Goal: Answer question/provide support

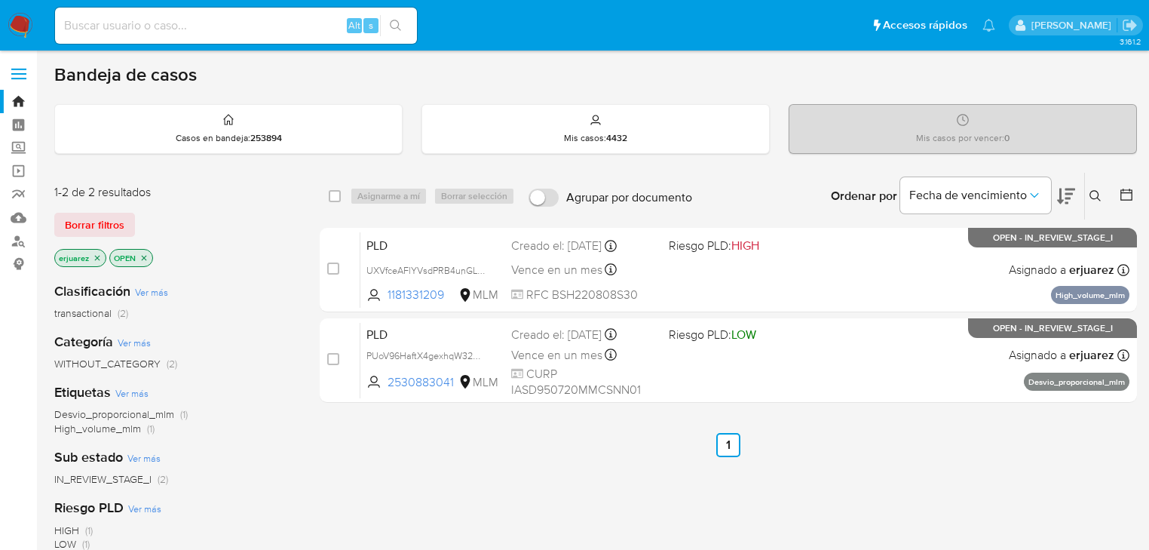
click at [98, 256] on icon "close-filter" at bounding box center [97, 257] width 9 height 9
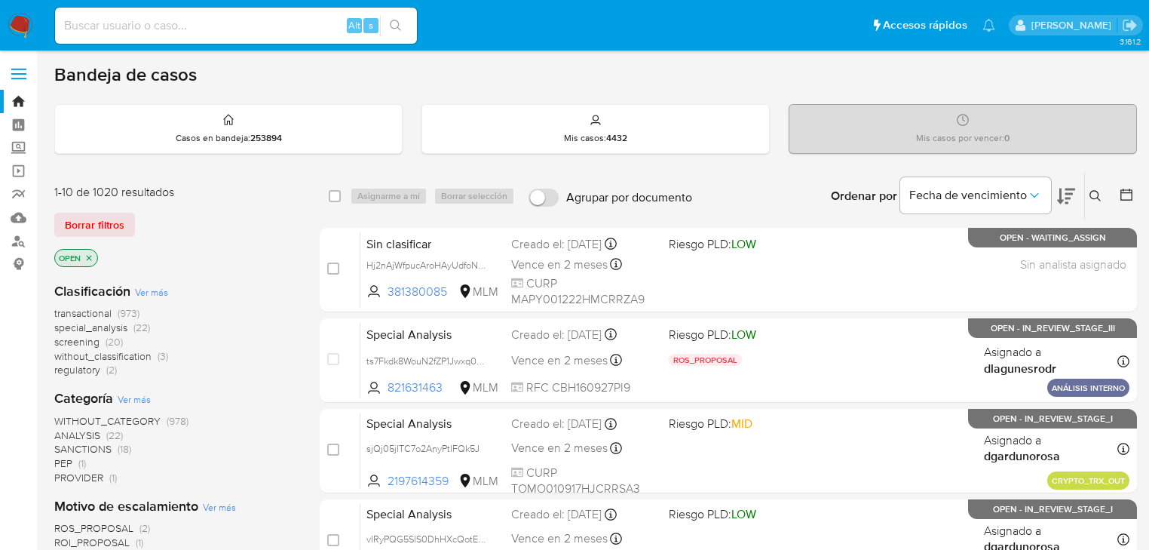
click at [1096, 187] on button at bounding box center [1097, 196] width 25 height 18
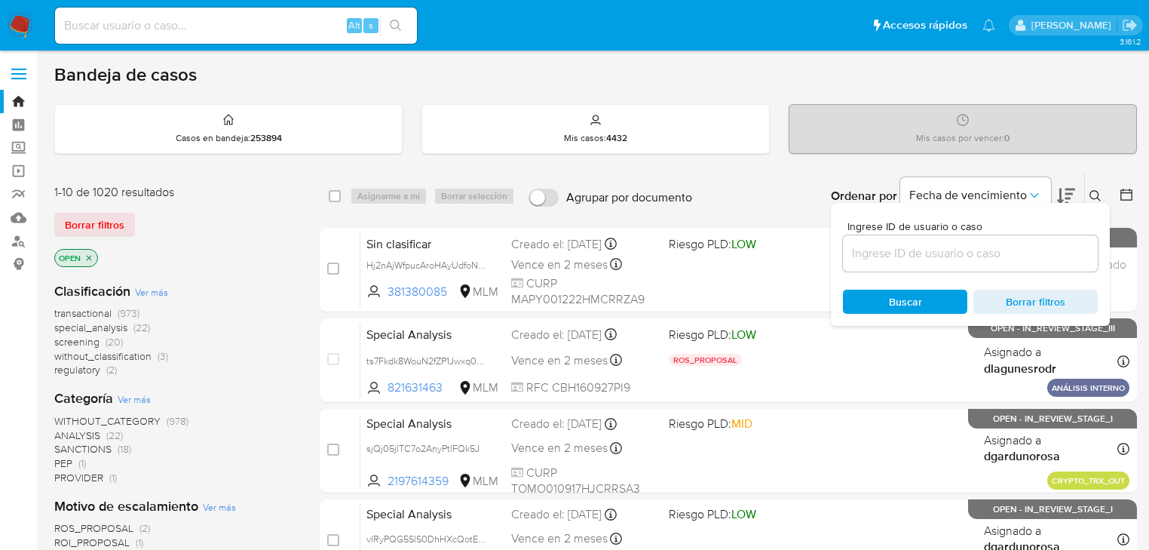
click at [956, 259] on input at bounding box center [970, 253] width 255 height 20
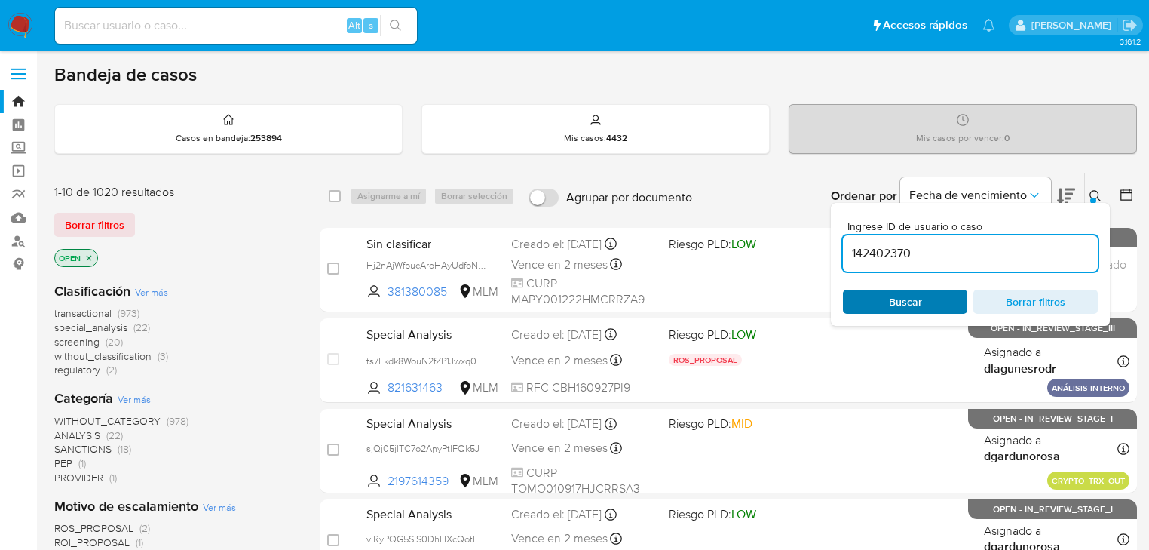
type input "142402370"
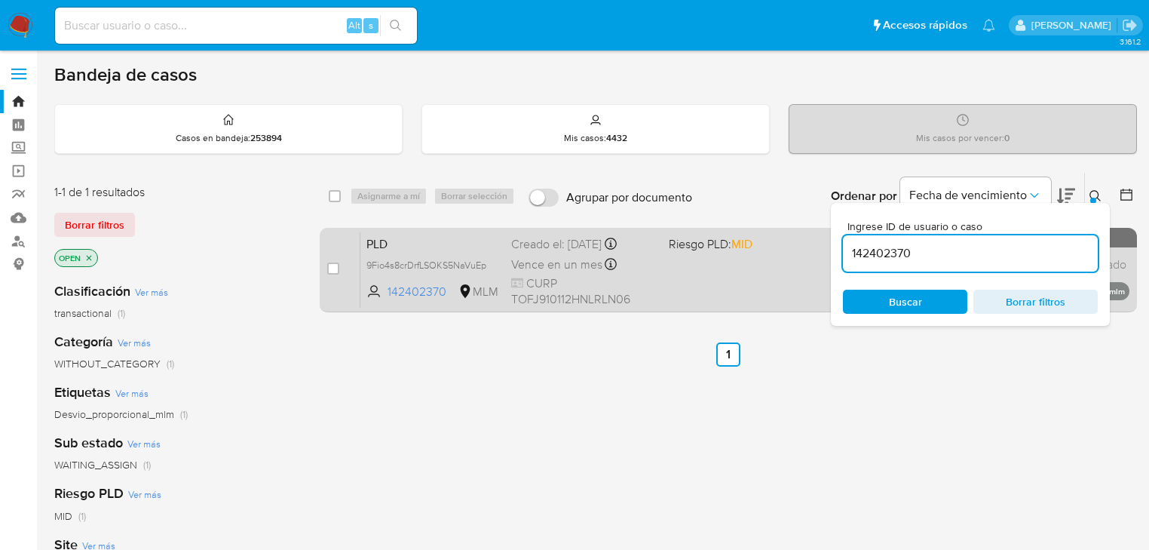
drag, startPoint x: 332, startPoint y: 271, endPoint x: 362, endPoint y: 228, distance: 52.5
click at [332, 270] on input "checkbox" at bounding box center [333, 268] width 12 height 12
checkbox input "true"
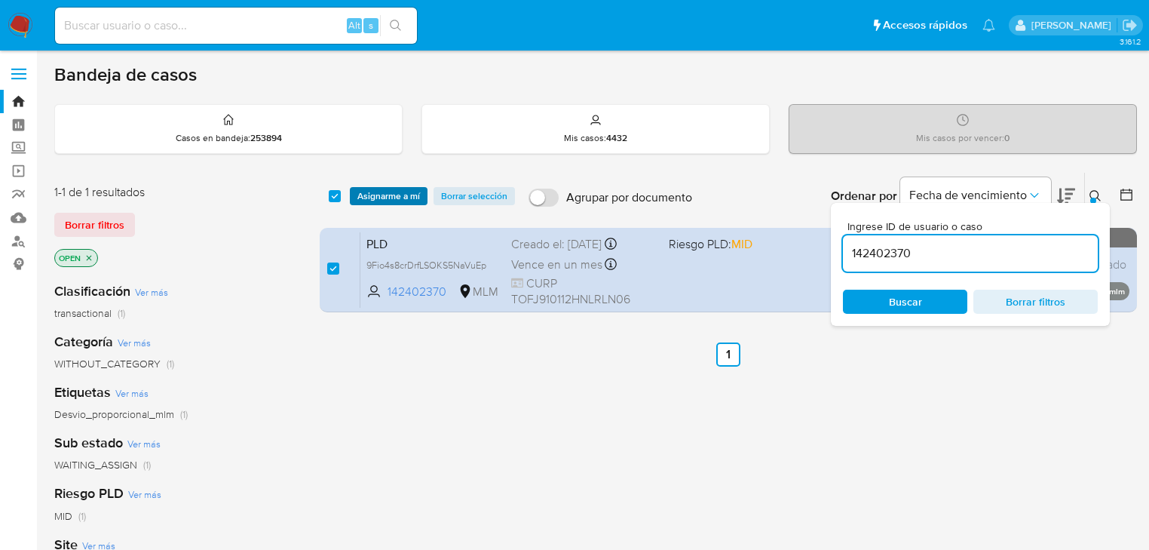
click at [370, 202] on span "Asignarme a mí" at bounding box center [388, 195] width 63 height 15
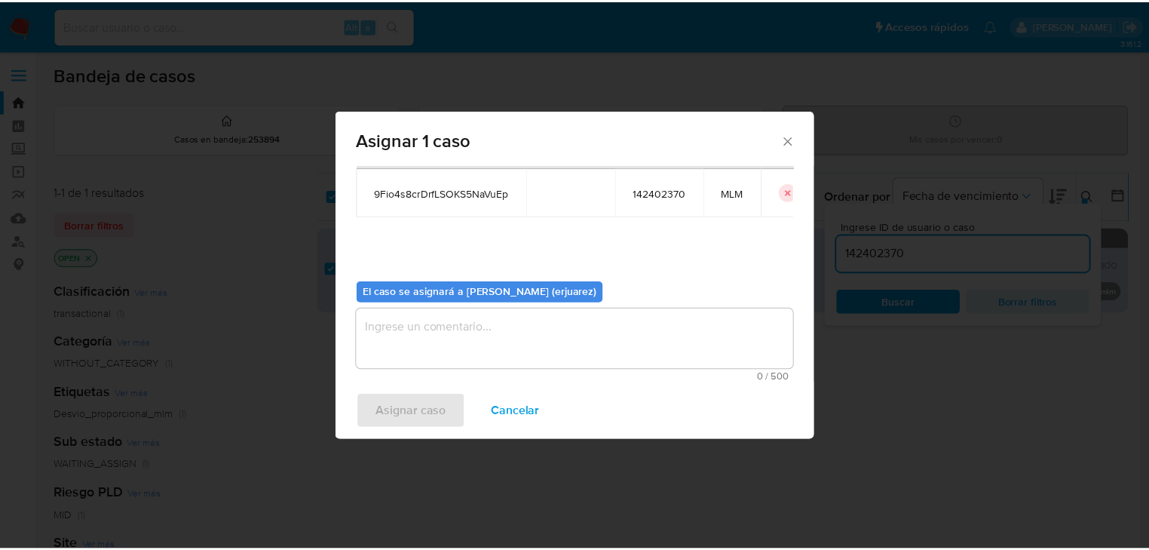
scroll to position [78, 0]
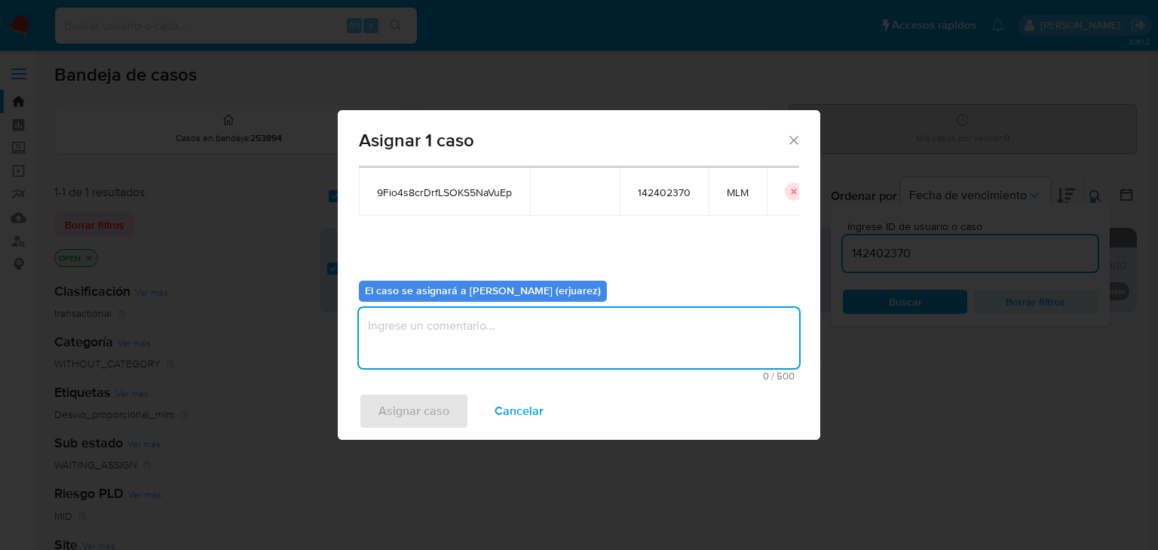
type textarea "e"
drag, startPoint x: 410, startPoint y: 338, endPoint x: 399, endPoint y: 329, distance: 14.5
click at [407, 338] on textarea "e" at bounding box center [579, 338] width 440 height 60
type textarea "EPJU"
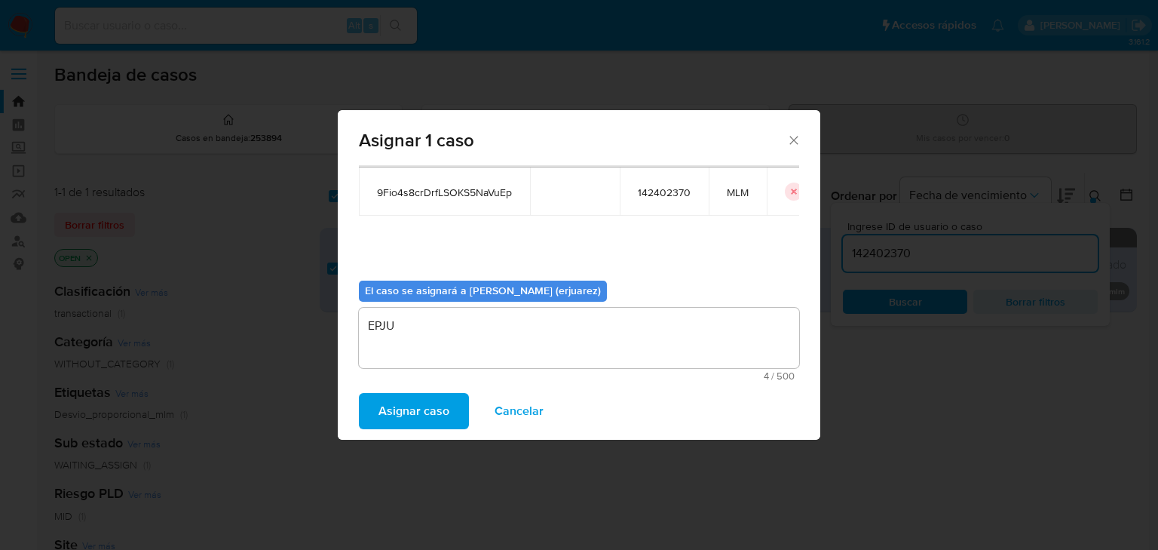
drag, startPoint x: 406, startPoint y: 407, endPoint x: 1157, endPoint y: 537, distance: 761.9
click at [416, 408] on span "Asignar caso" at bounding box center [413, 410] width 71 height 33
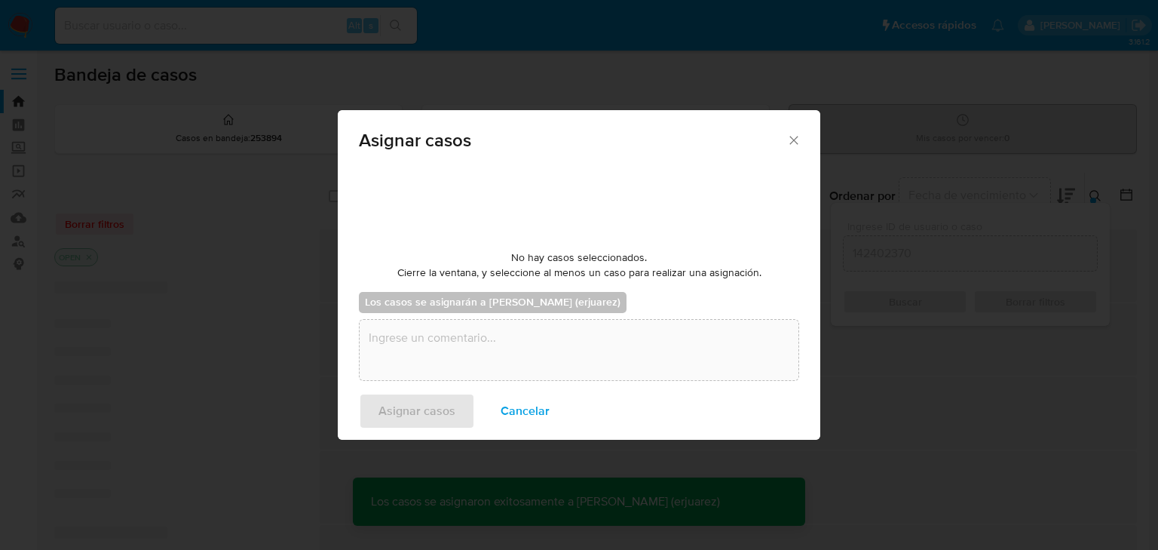
checkbox input "false"
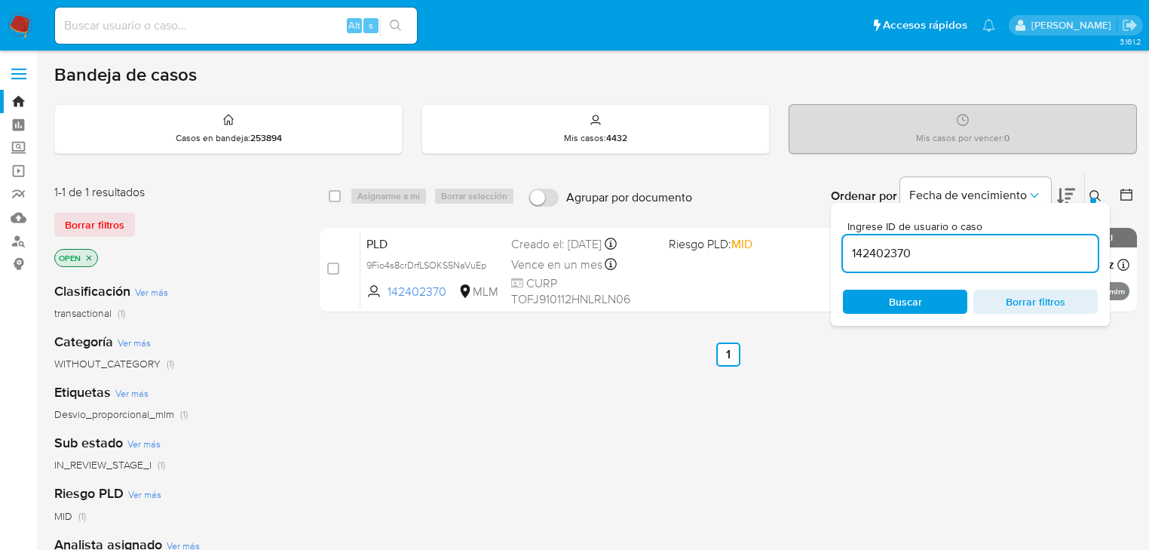
drag, startPoint x: 396, startPoint y: 265, endPoint x: 42, endPoint y: 253, distance: 354.5
click at [351, 268] on div "case-item-checkbox No es posible asignar el caso PLD 9Fio4s8crDrfLSOKS5NaVuEp 1…" at bounding box center [728, 270] width 817 height 84
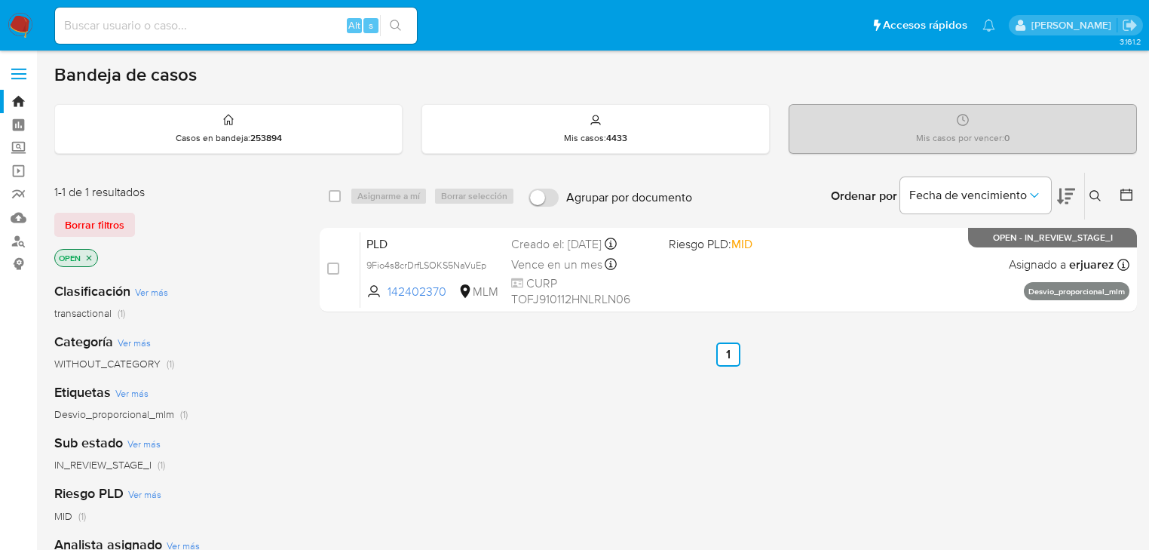
drag, startPoint x: 413, startPoint y: 262, endPoint x: 266, endPoint y: 249, distance: 147.6
click at [412, 262] on span "9Fio4s8crDrfLSOKS5NaVuEp" at bounding box center [426, 265] width 120 height 14
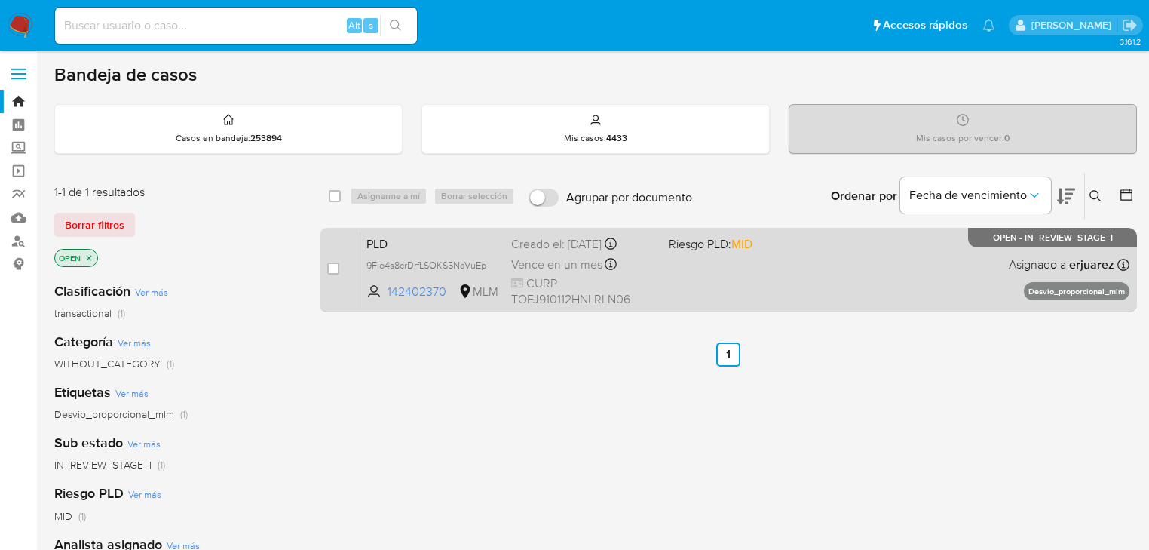
click at [726, 281] on div "PLD 9Fio4s8crDrfLSOKS5NaVuEp 142402370 MLM Riesgo PLD: MID Creado el: 12/09/202…" at bounding box center [744, 269] width 769 height 76
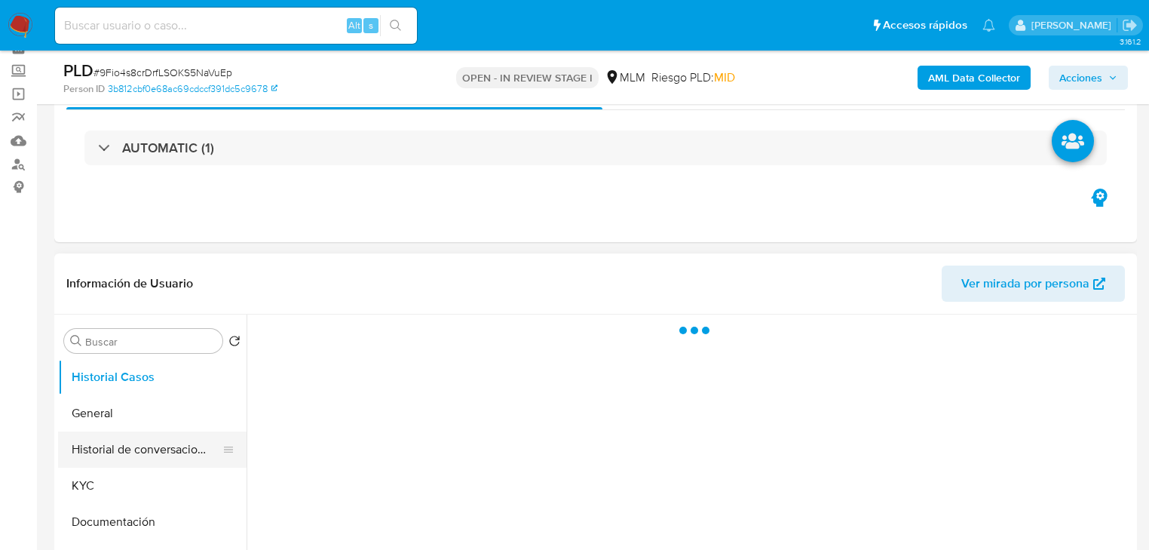
scroll to position [181, 0]
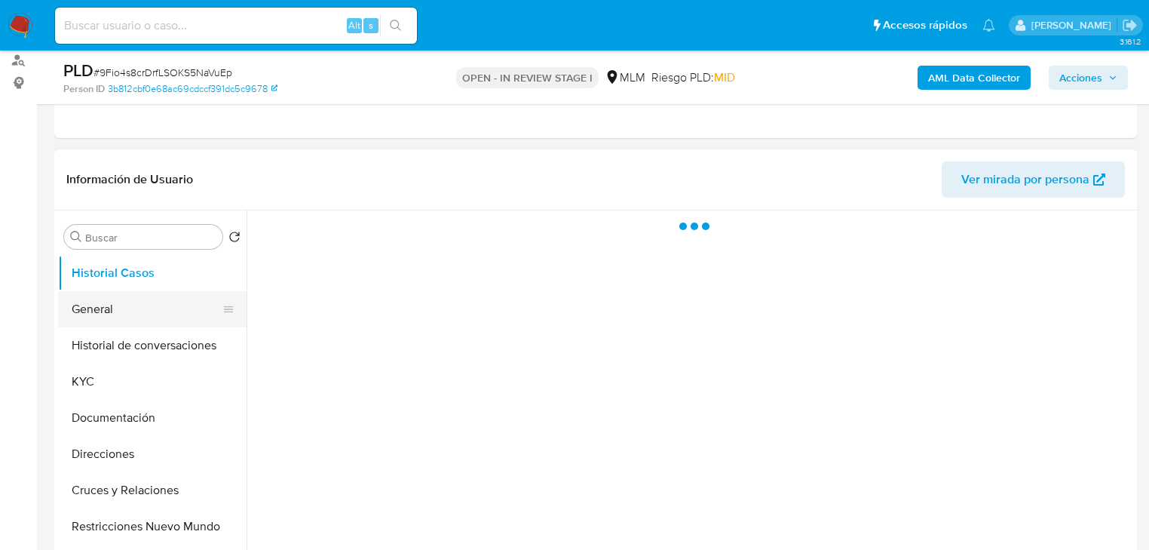
click at [109, 308] on button "General" at bounding box center [146, 309] width 176 height 36
select select "10"
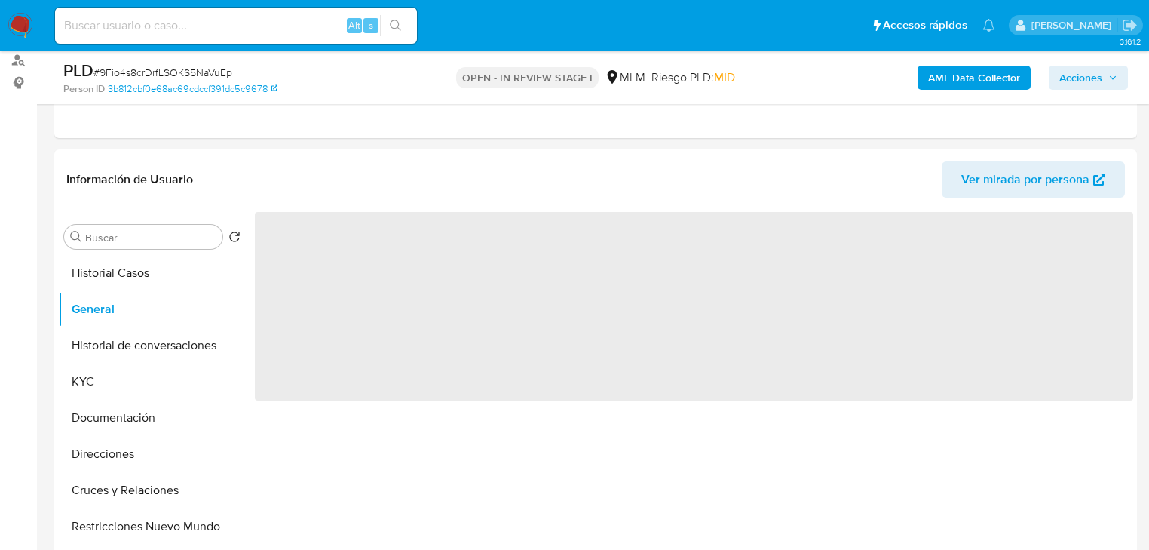
scroll to position [241, 0]
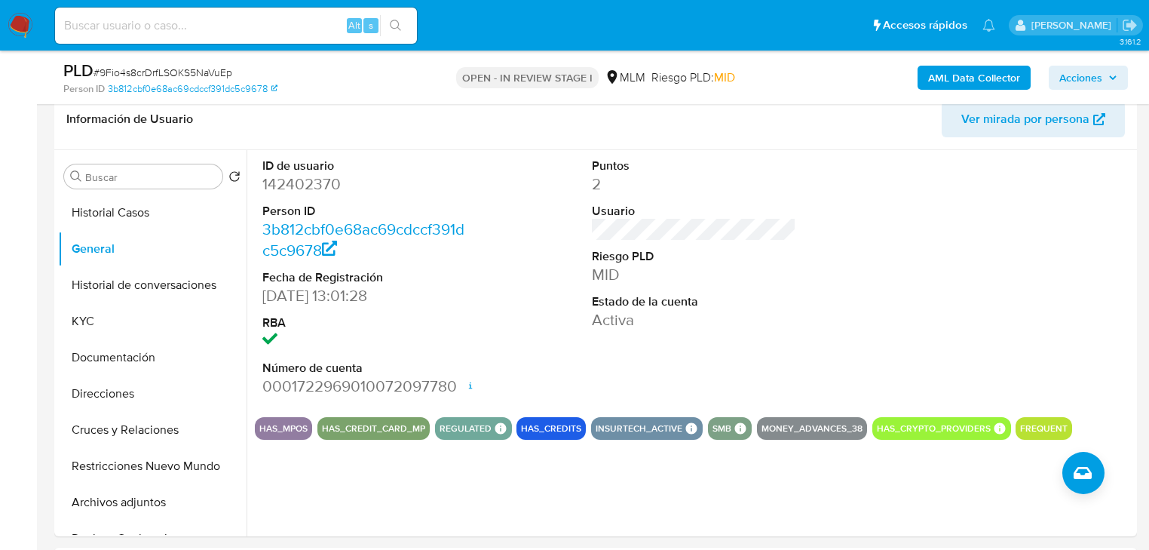
drag, startPoint x: 132, startPoint y: 214, endPoint x: 3, endPoint y: 240, distance: 131.4
click at [130, 215] on button "Historial Casos" at bounding box center [152, 212] width 188 height 36
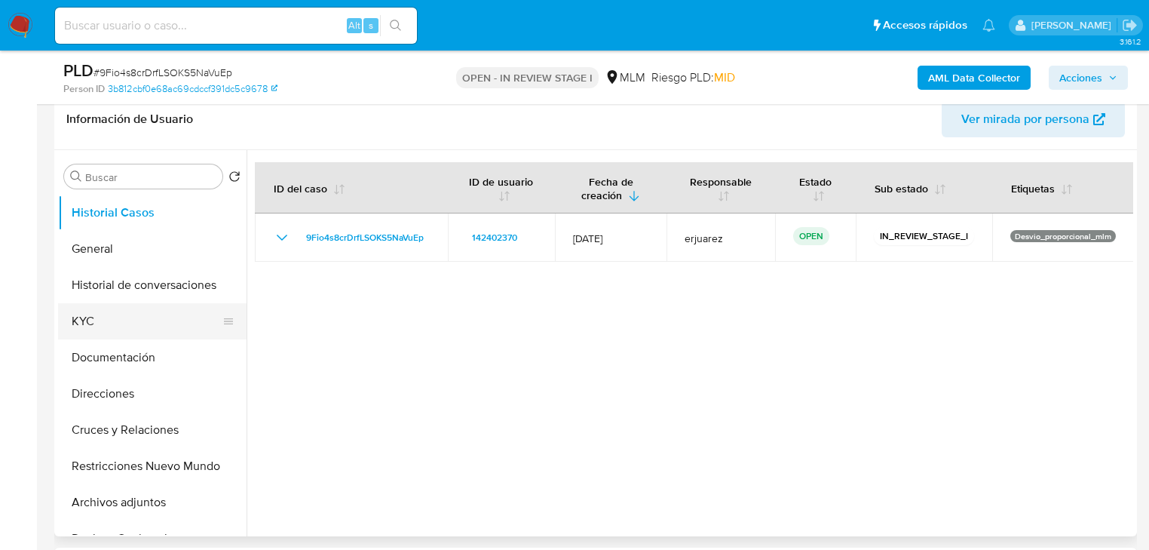
click at [116, 320] on button "KYC" at bounding box center [146, 321] width 176 height 36
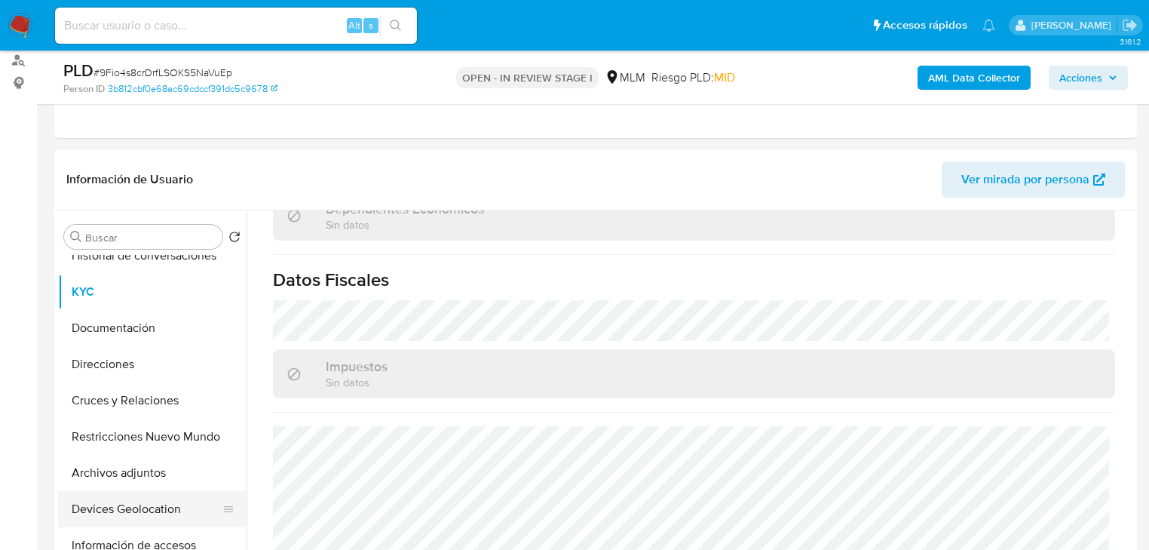
scroll to position [181, 0]
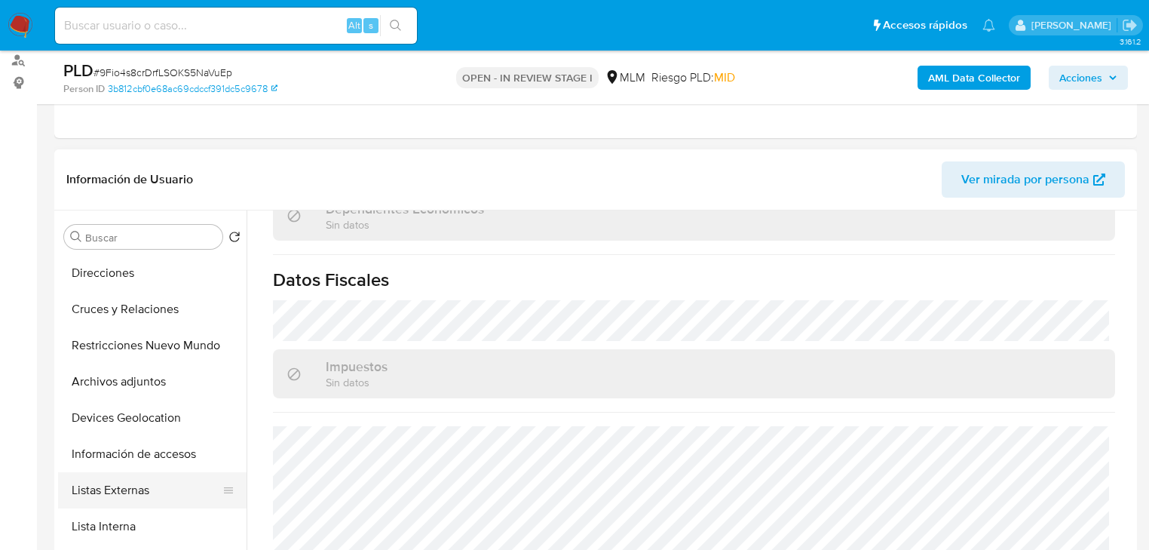
drag, startPoint x: 127, startPoint y: 491, endPoint x: 142, endPoint y: 473, distance: 23.0
click at [130, 489] on button "Listas Externas" at bounding box center [146, 490] width 176 height 36
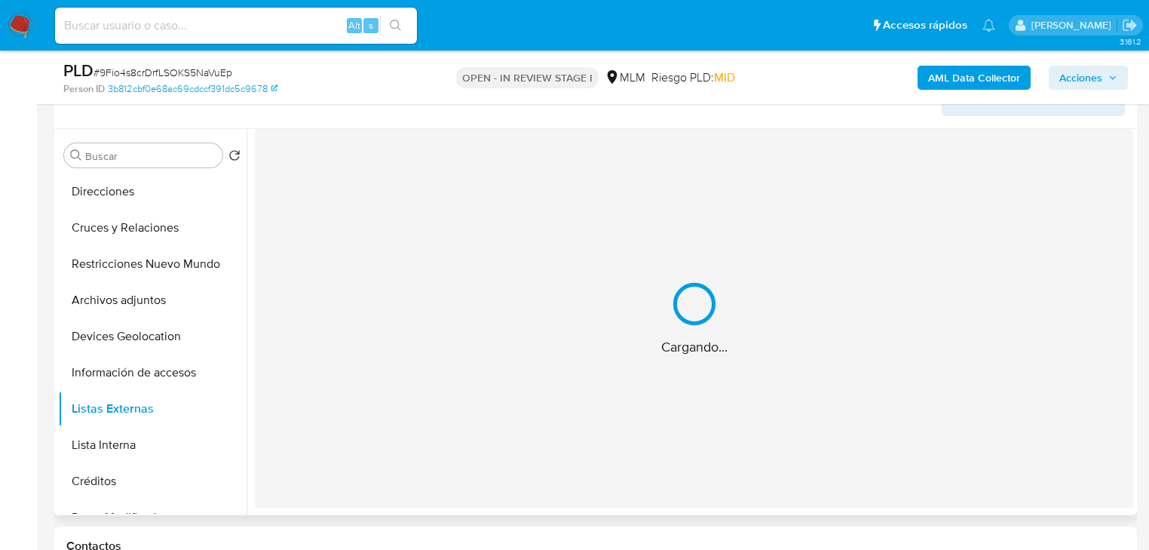
scroll to position [241, 0]
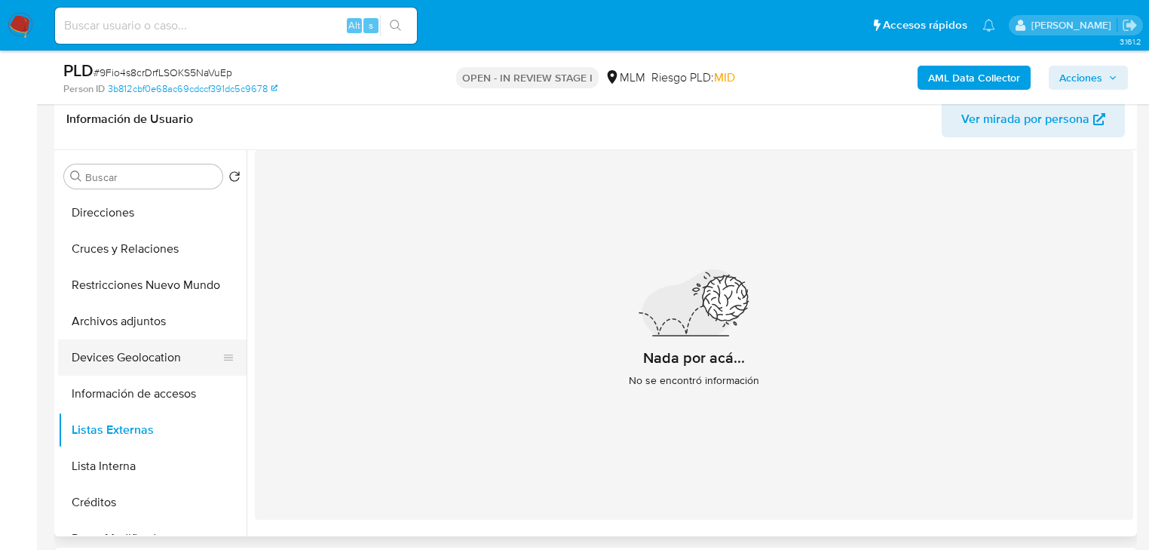
drag, startPoint x: 133, startPoint y: 357, endPoint x: 187, endPoint y: 354, distance: 54.4
click at [135, 357] on button "Devices Geolocation" at bounding box center [146, 357] width 176 height 36
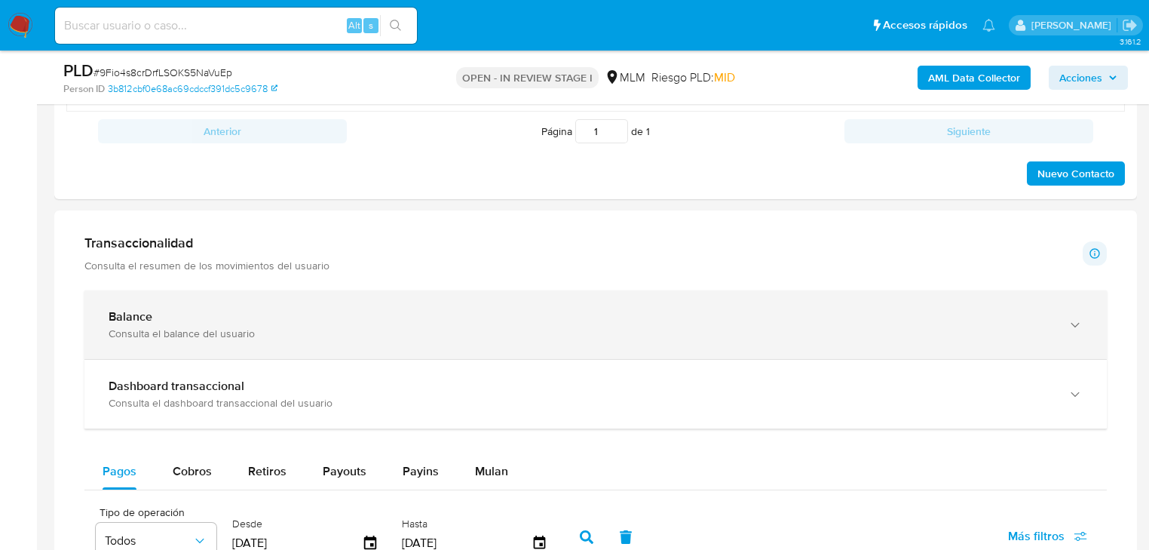
scroll to position [844, 0]
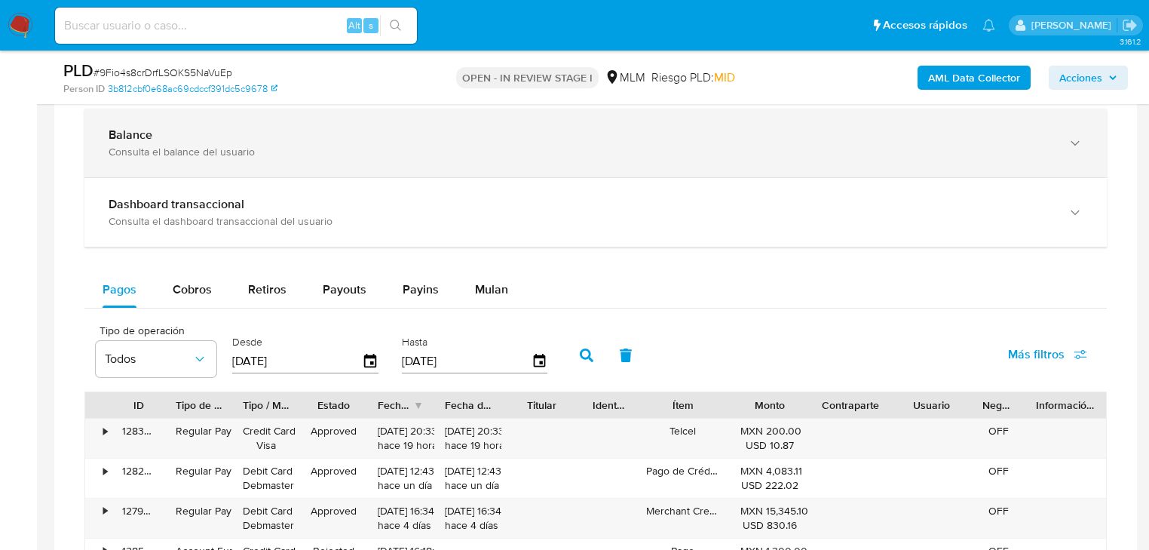
click at [171, 146] on div "Consulta el balance del usuario" at bounding box center [581, 152] width 944 height 14
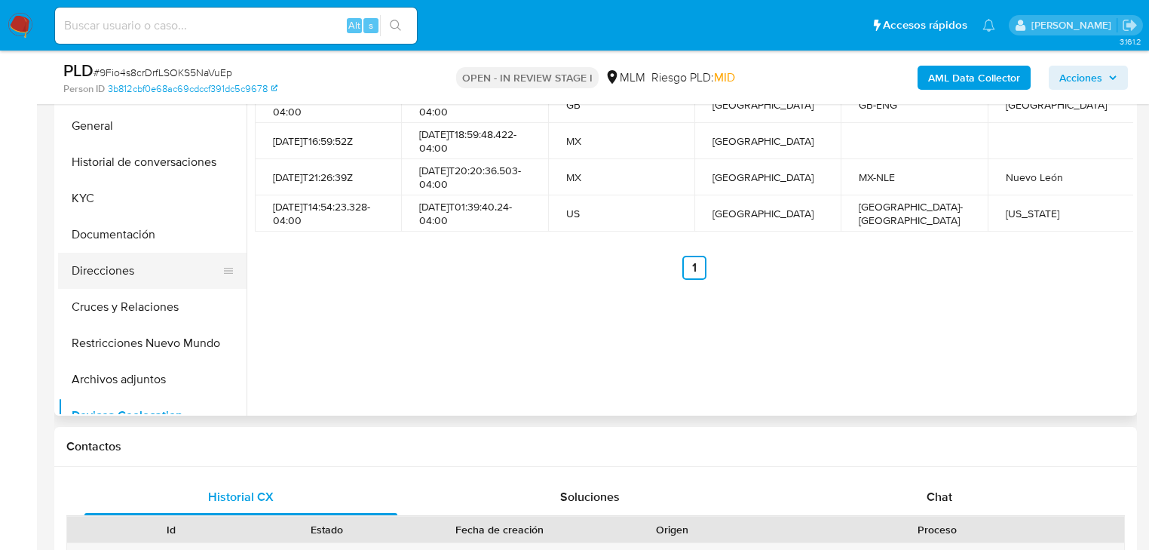
scroll to position [0, 0]
drag, startPoint x: 127, startPoint y: 247, endPoint x: 240, endPoint y: 223, distance: 115.6
click at [129, 247] on button "Documentación" at bounding box center [152, 237] width 188 height 36
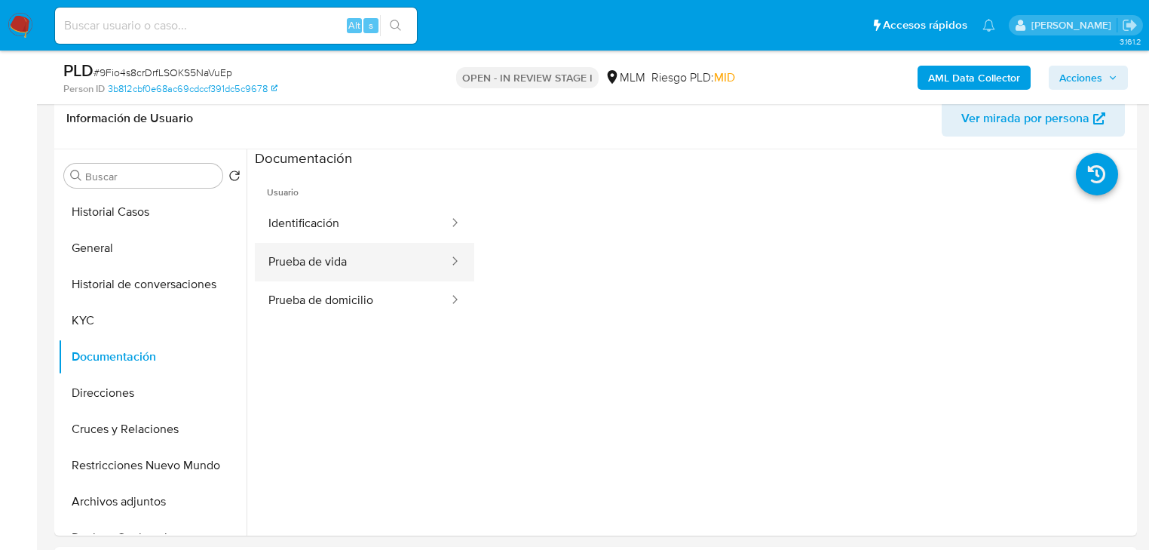
scroll to position [241, 0]
click at [325, 260] on button "Prueba de vida" at bounding box center [352, 262] width 195 height 38
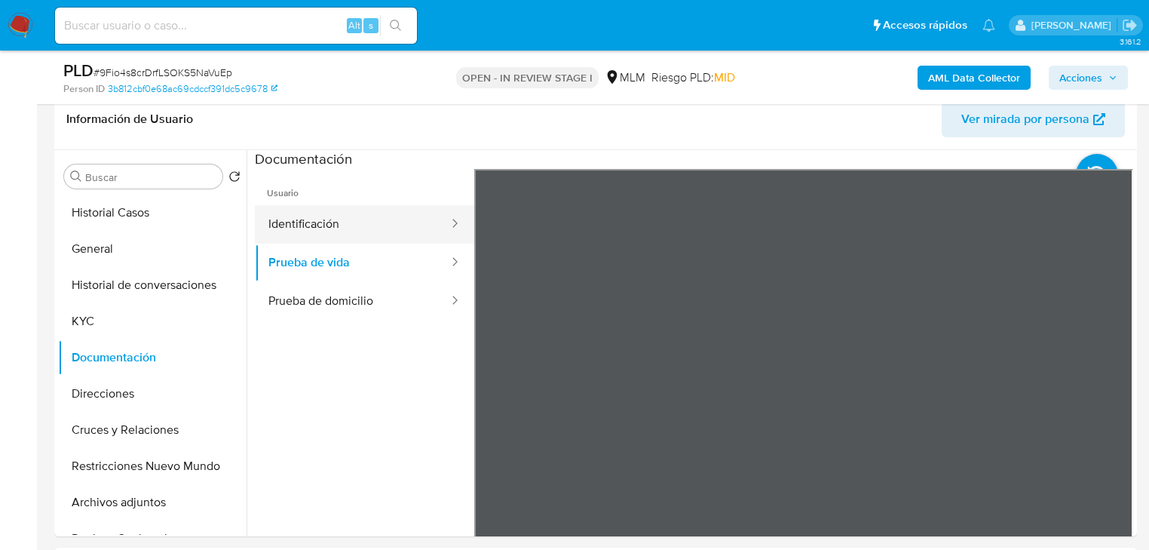
drag, startPoint x: 377, startPoint y: 218, endPoint x: 440, endPoint y: 218, distance: 63.3
click at [376, 218] on button "Identificación" at bounding box center [352, 224] width 195 height 38
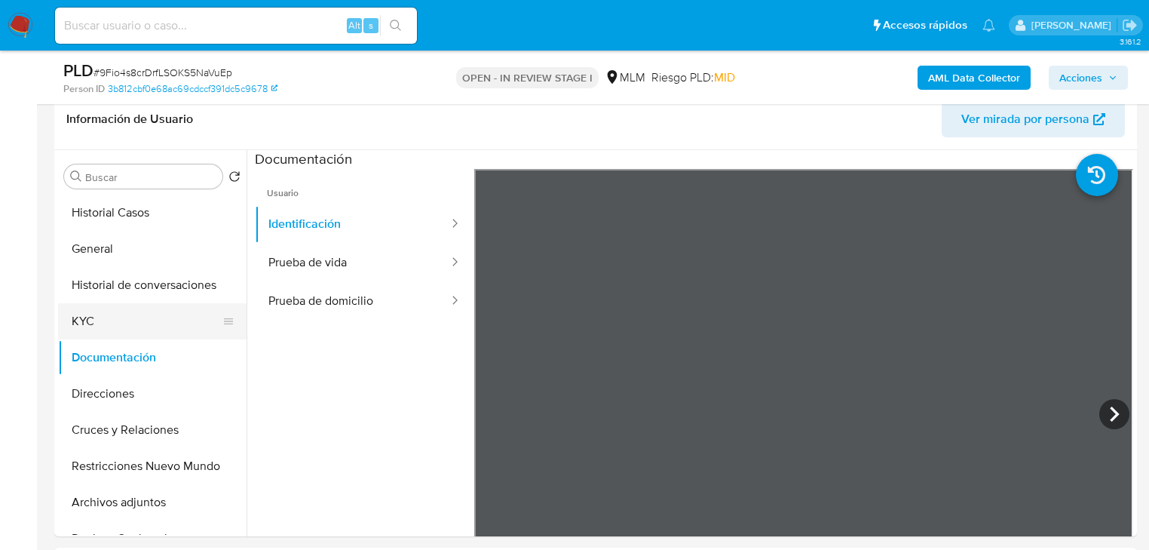
click at [103, 324] on button "KYC" at bounding box center [146, 321] width 176 height 36
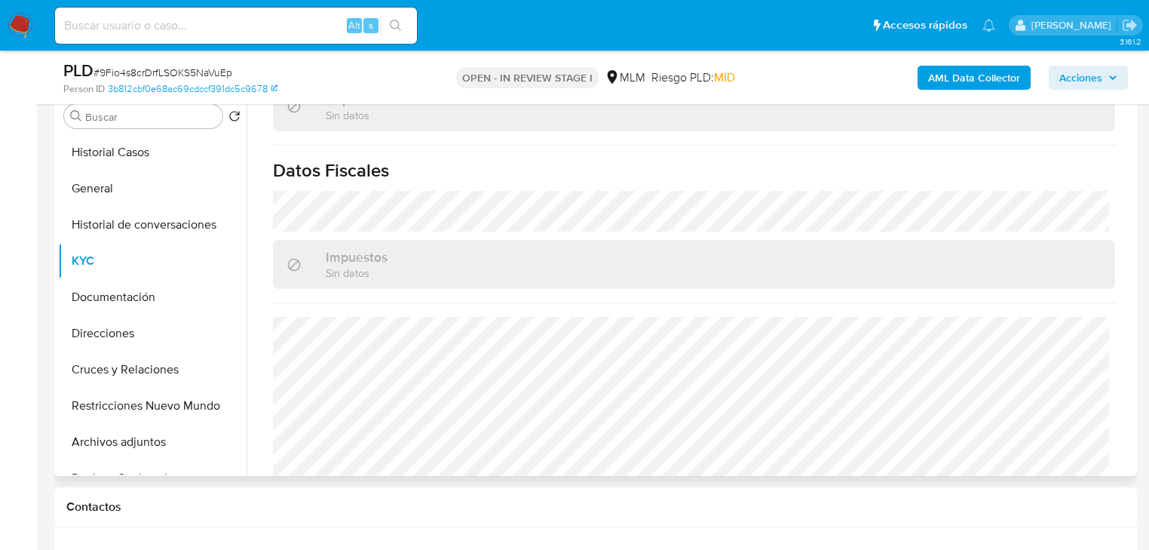
scroll to position [937, 0]
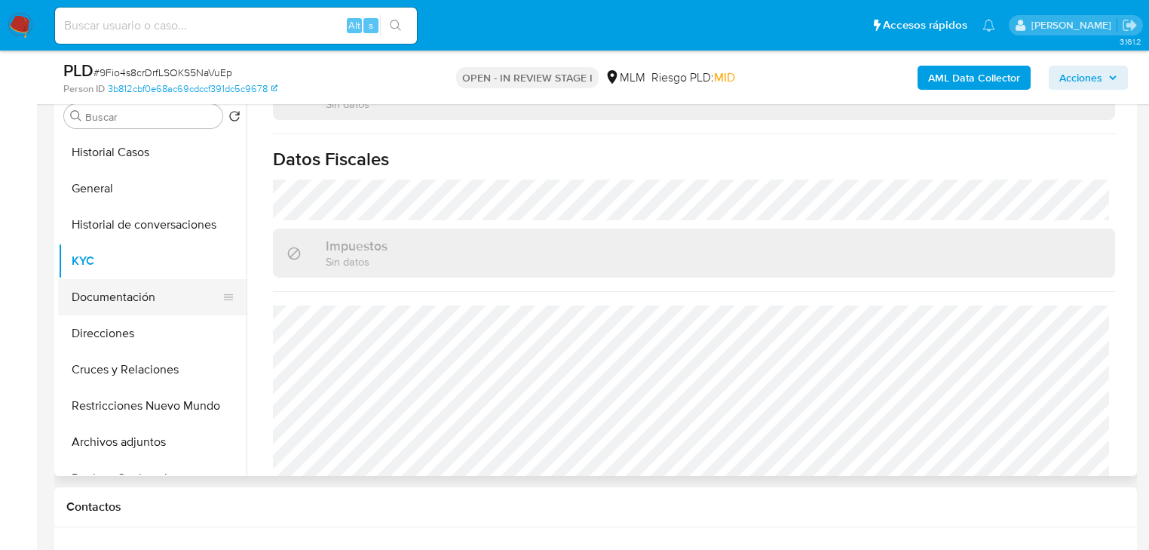
click at [136, 298] on button "Documentación" at bounding box center [146, 297] width 176 height 36
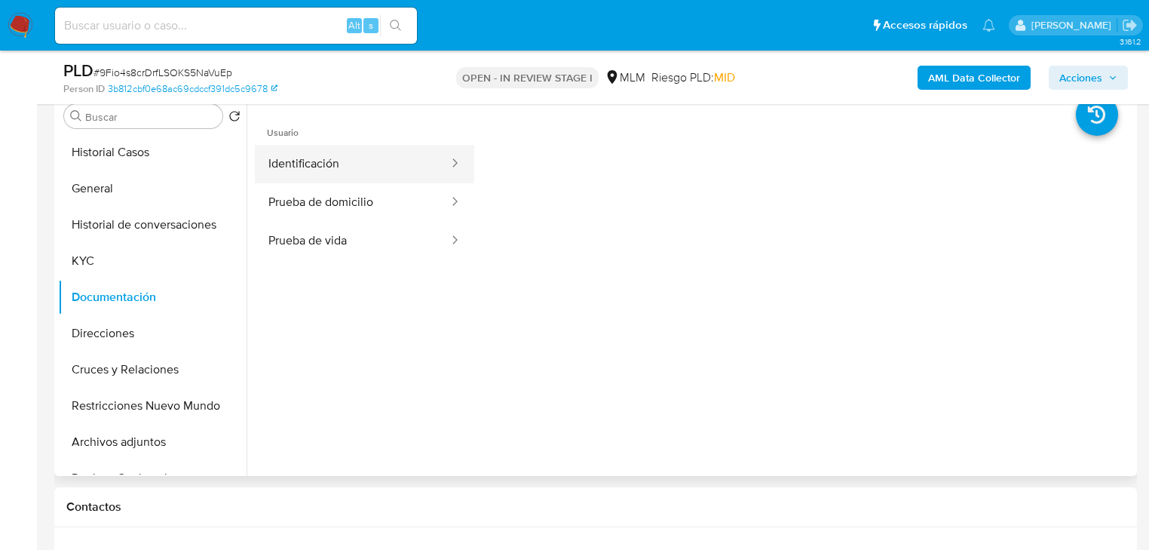
click at [328, 158] on button "Identificación" at bounding box center [352, 164] width 195 height 38
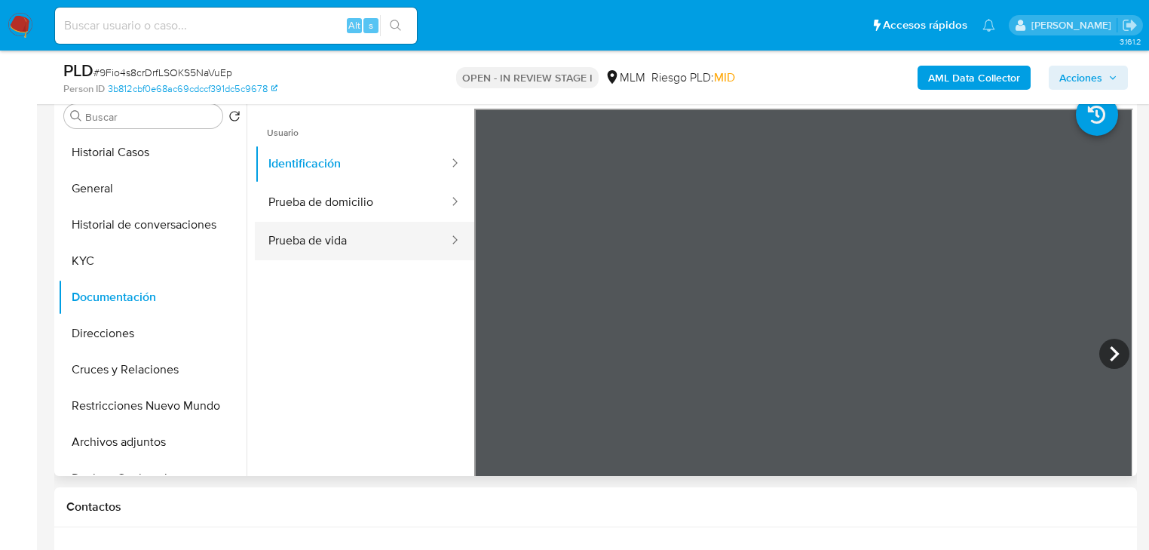
click at [367, 223] on button "Prueba de vida" at bounding box center [352, 241] width 195 height 38
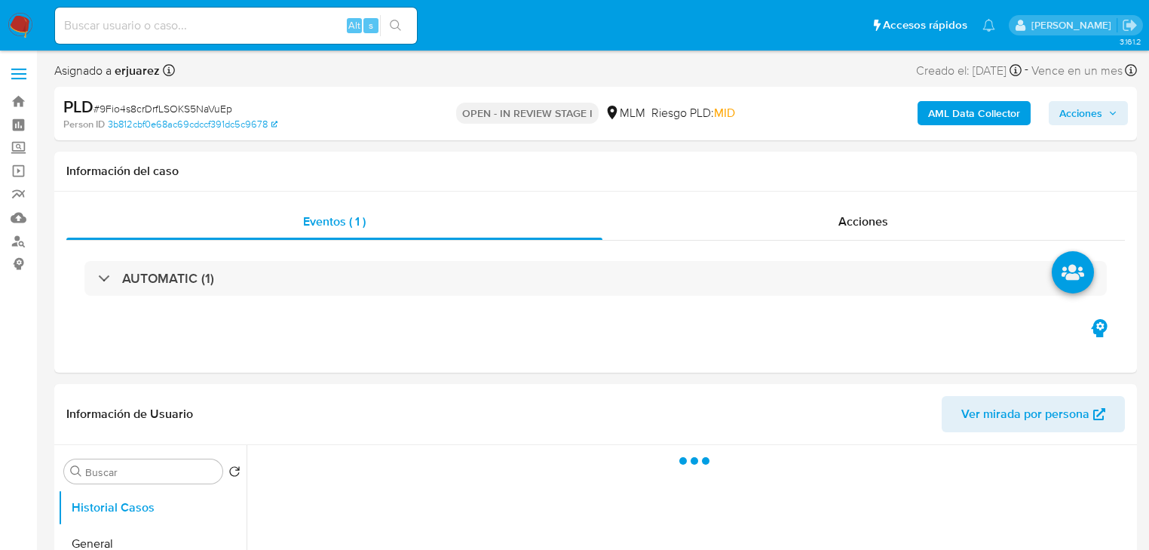
select select "10"
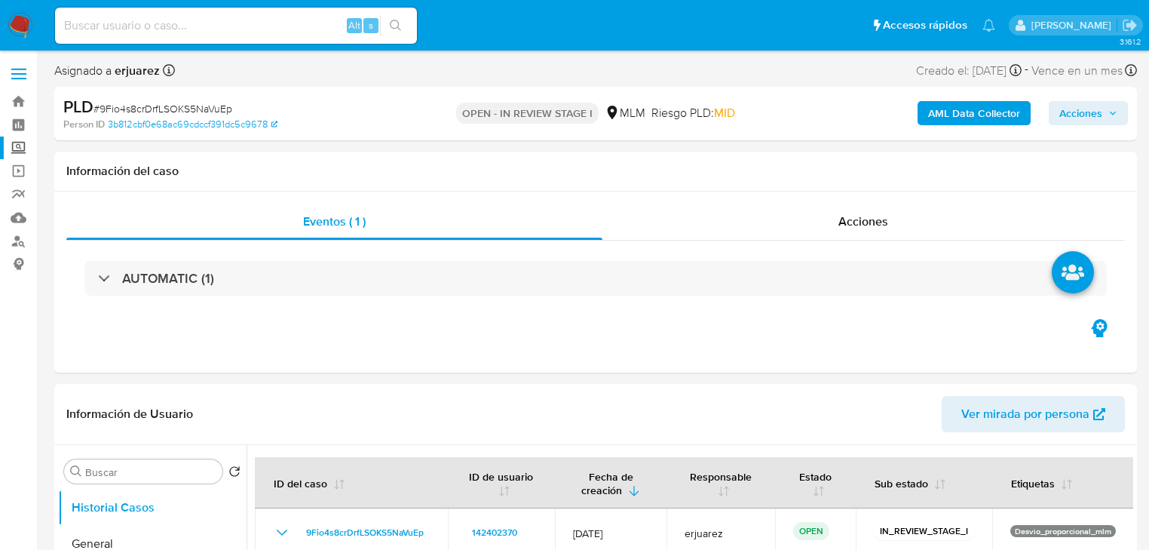
click at [19, 146] on label "Screening" at bounding box center [89, 147] width 179 height 23
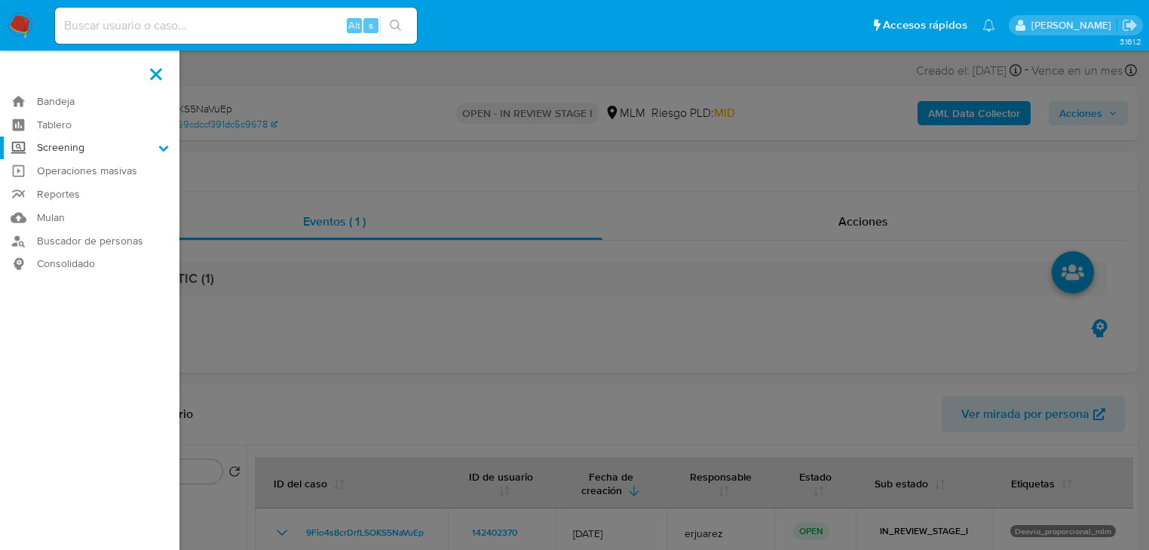
click at [0, 0] on input "Screening" at bounding box center [0, 0] width 0 height 0
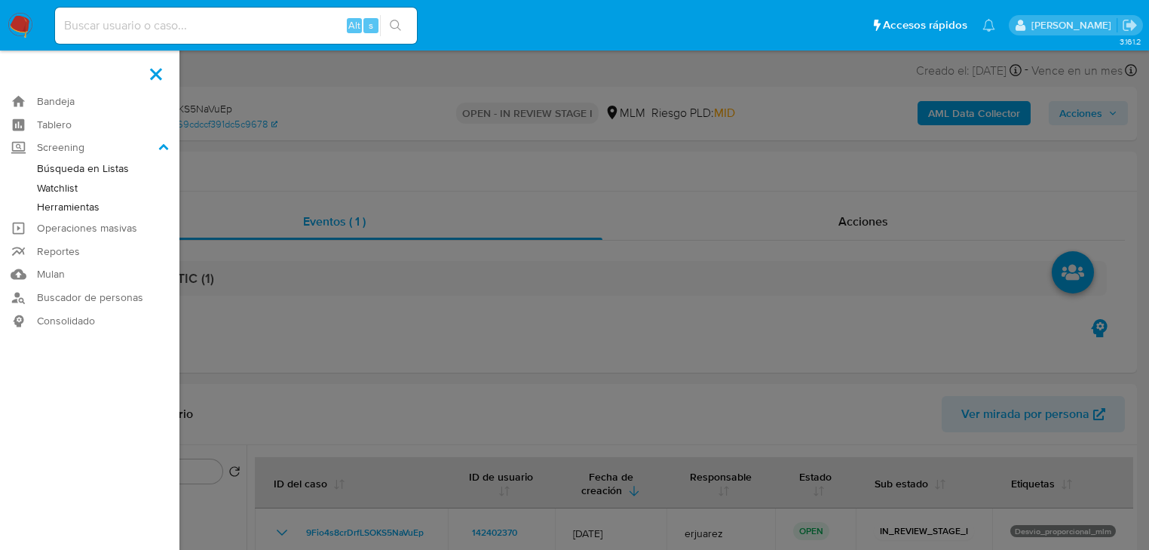
click at [103, 210] on link "Herramientas" at bounding box center [89, 206] width 179 height 19
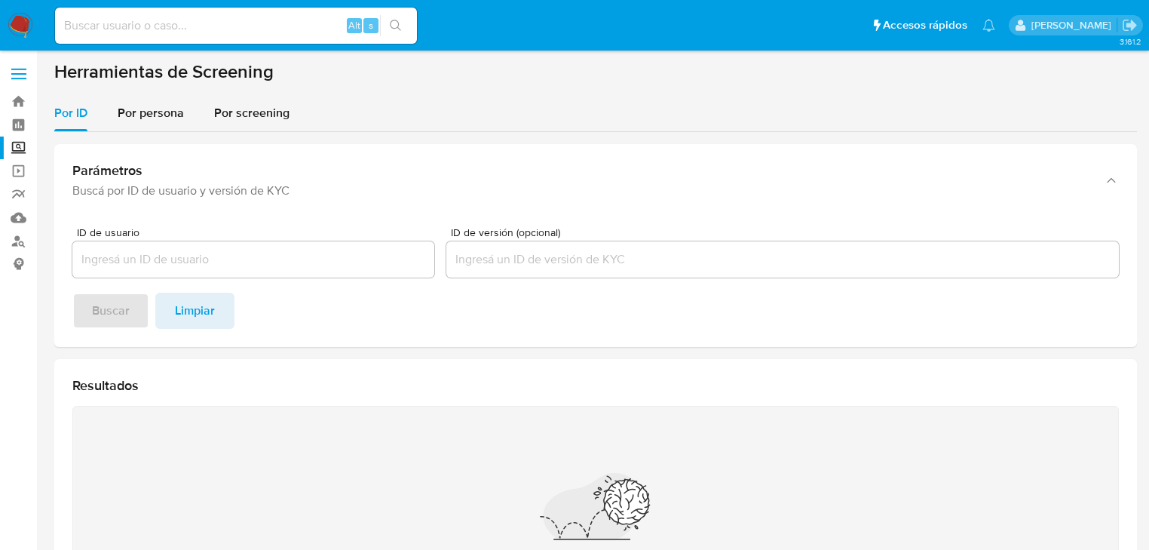
drag, startPoint x: 174, startPoint y: 118, endPoint x: 169, endPoint y: 142, distance: 25.4
click at [172, 119] on span "Por persona" at bounding box center [151, 112] width 66 height 17
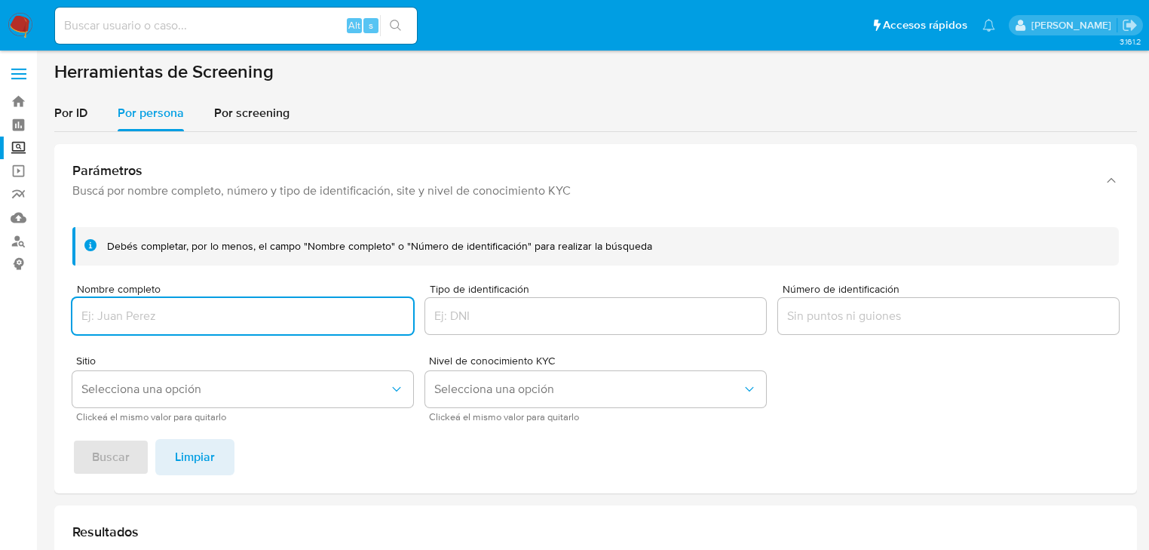
drag, startPoint x: 121, startPoint y: 326, endPoint x: 117, endPoint y: 317, distance: 10.5
click at [119, 326] on div at bounding box center [242, 316] width 341 height 36
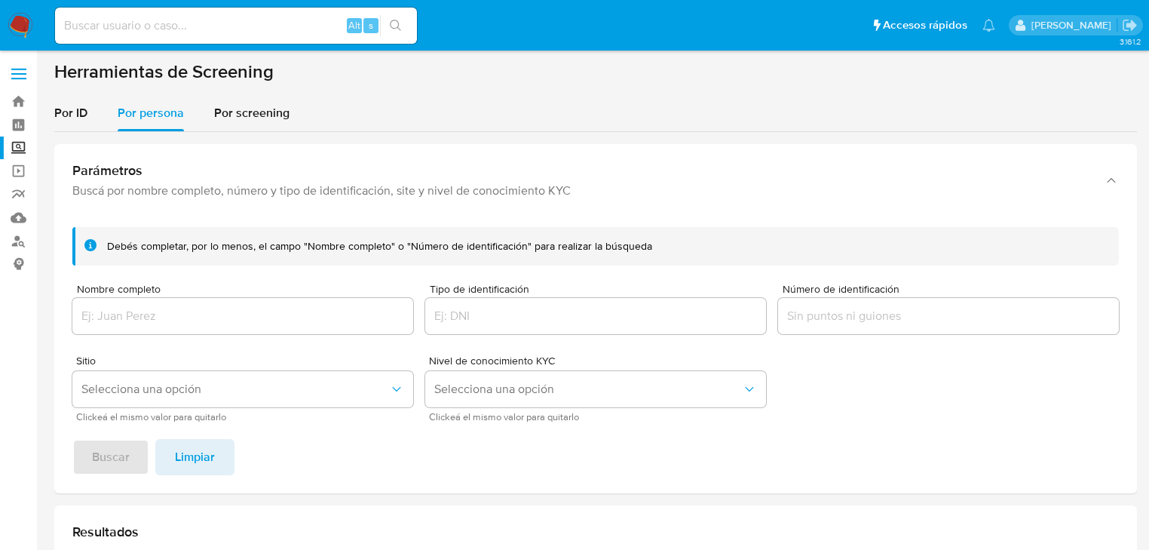
drag, startPoint x: 117, startPoint y: 314, endPoint x: 112, endPoint y: 326, distance: 13.9
click at [118, 313] on input "Nombre completo" at bounding box center [242, 316] width 341 height 20
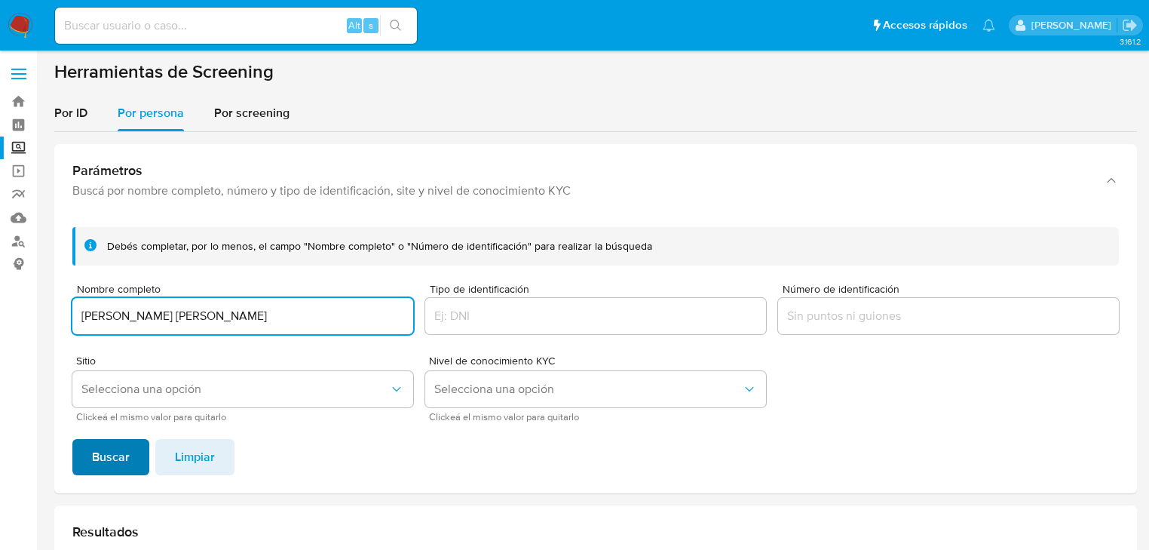
type input "[PERSON_NAME] [PERSON_NAME]"
click at [112, 440] on span "Buscar" at bounding box center [111, 456] width 38 height 33
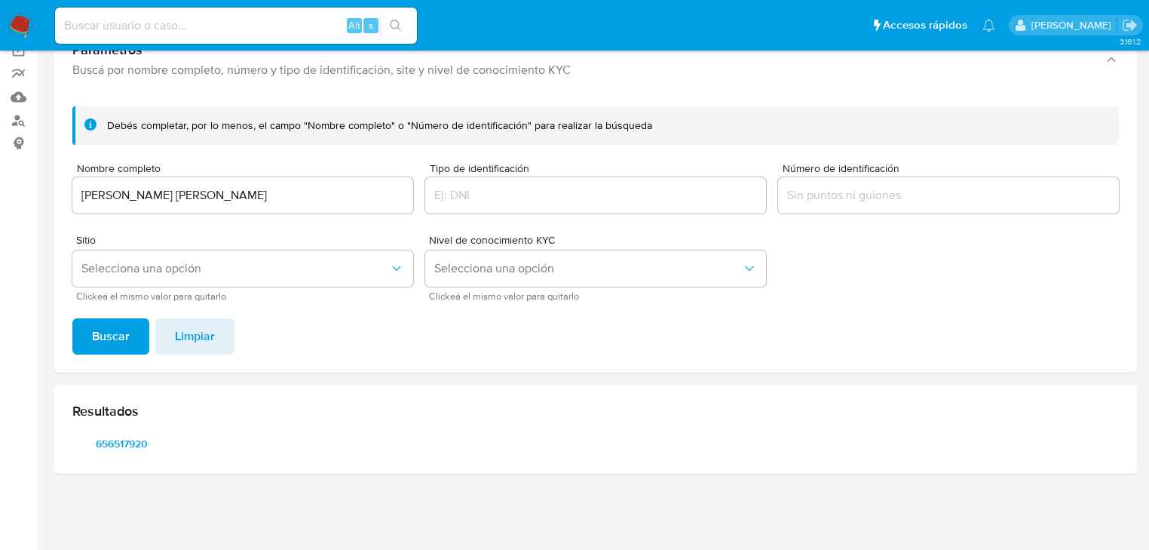
scroll to position [121, 0]
click at [124, 436] on span "656517920" at bounding box center [122, 443] width 78 height 21
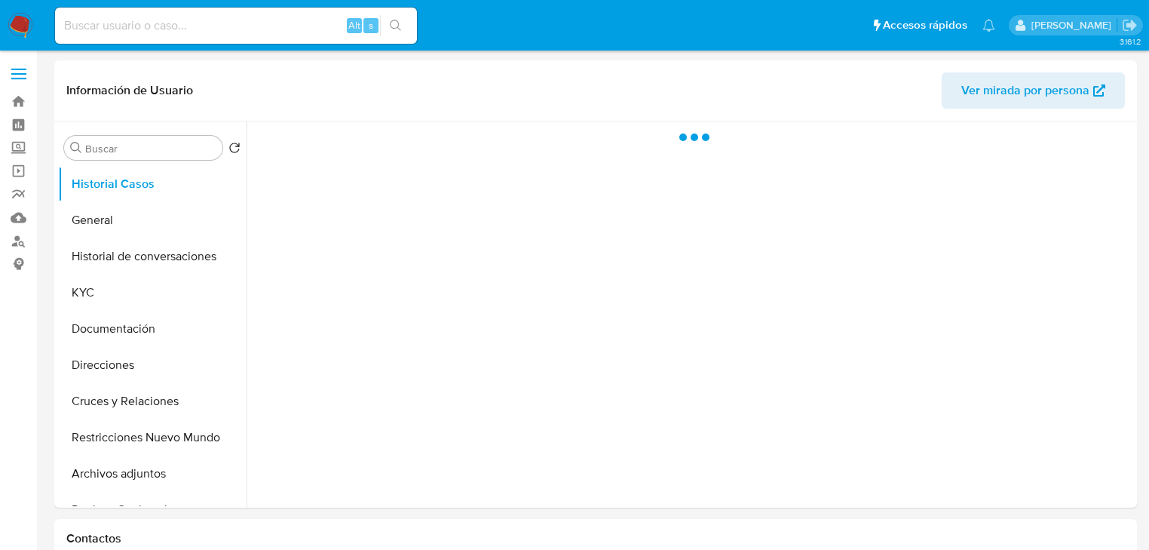
select select "10"
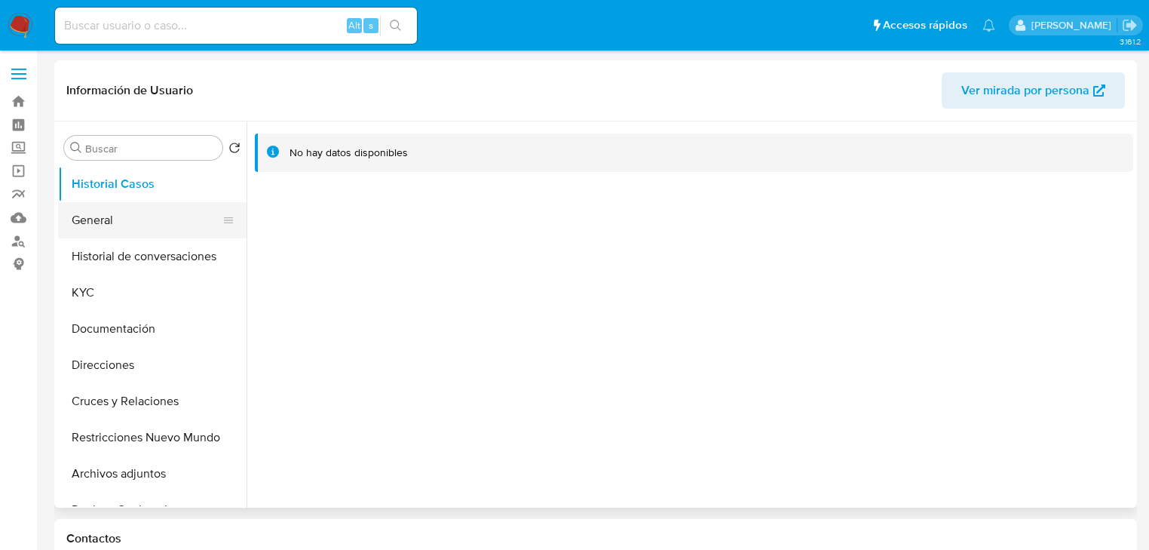
click at [93, 227] on button "General" at bounding box center [146, 220] width 176 height 36
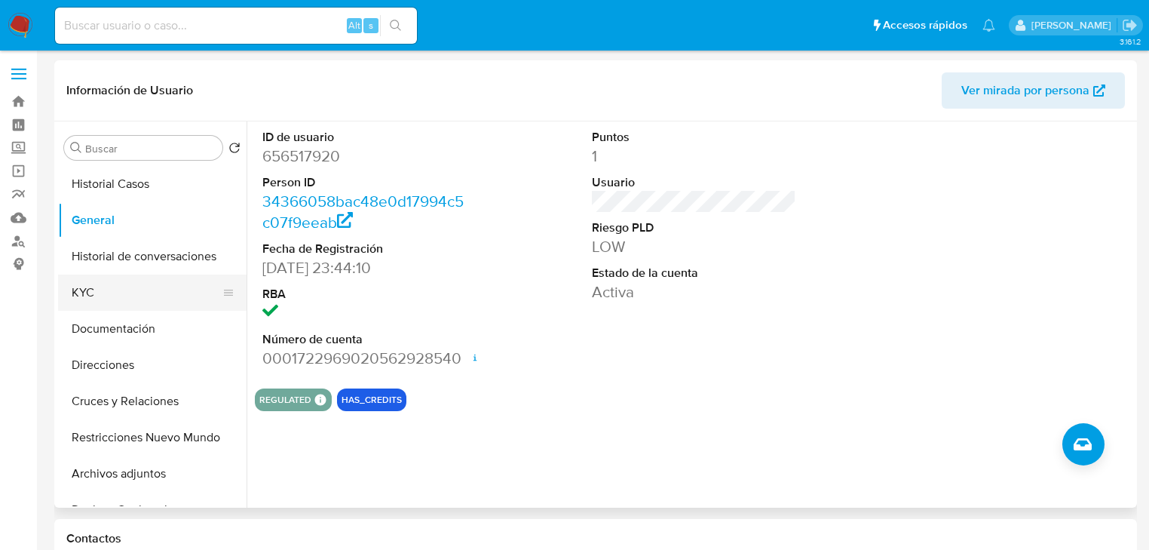
click at [96, 295] on button "KYC" at bounding box center [146, 292] width 176 height 36
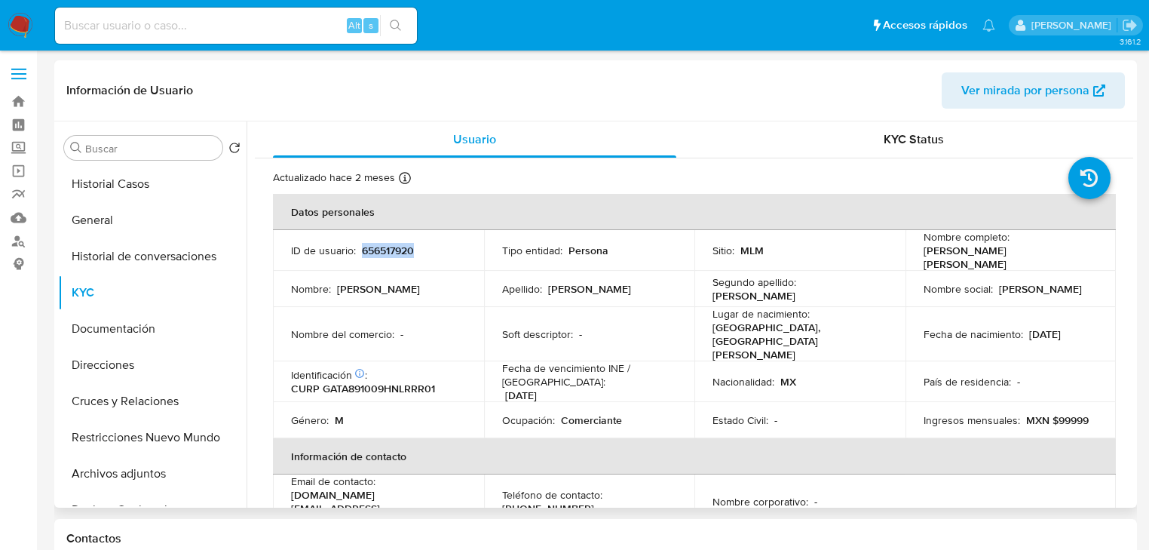
drag, startPoint x: 360, startPoint y: 247, endPoint x: 36, endPoint y: 251, distance: 323.4
click at [431, 247] on div "ID de usuario : 656517920" at bounding box center [378, 250] width 175 height 14
copy p "656517920"
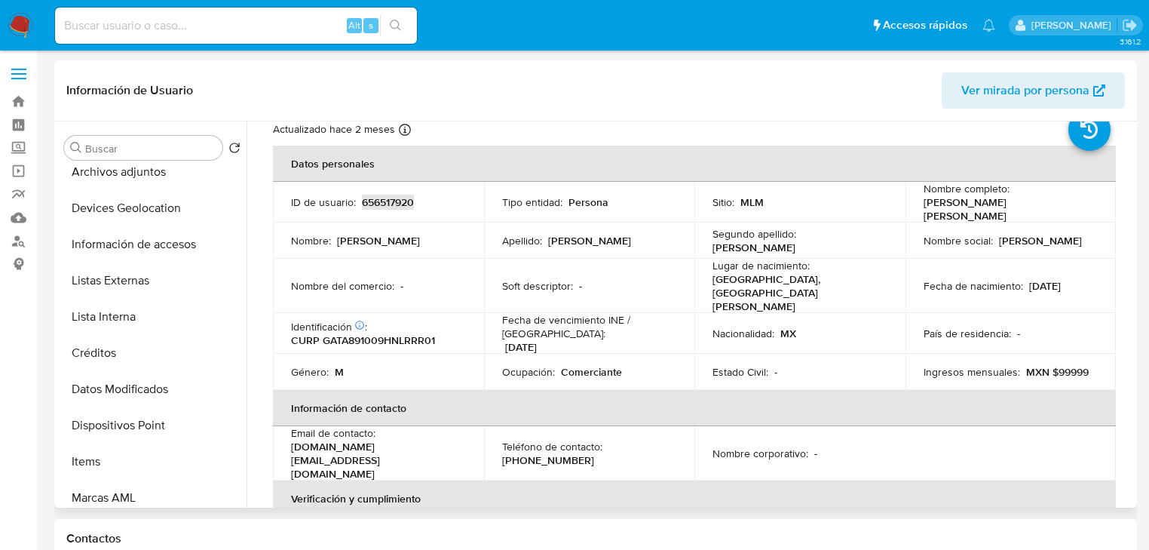
scroll to position [47, 0]
click at [819, 283] on p "MEXICO, NUEVO LEÓN" at bounding box center [796, 293] width 169 height 41
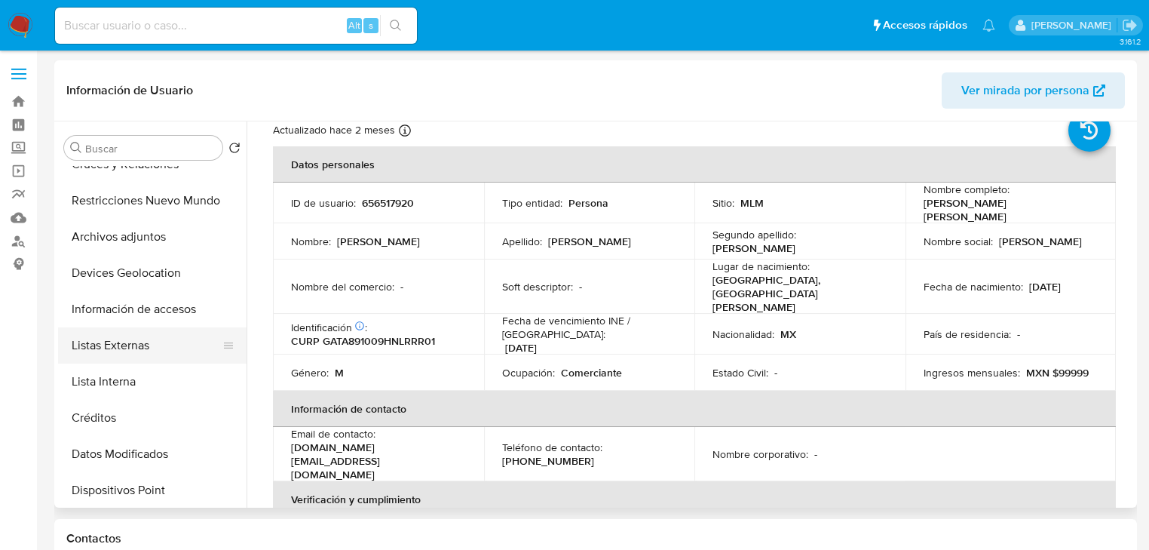
scroll to position [121, 0]
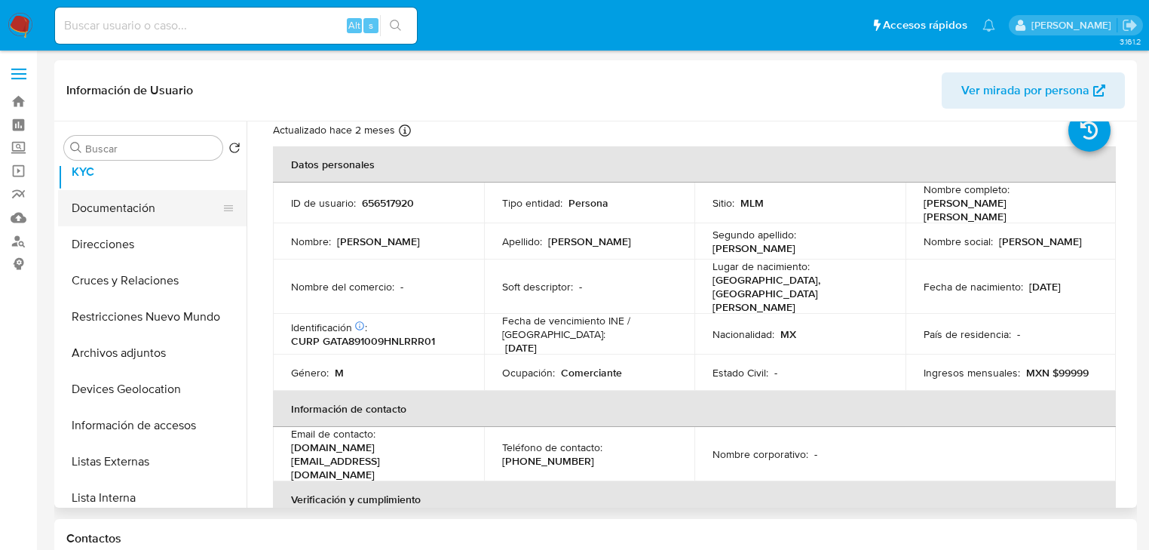
click at [132, 211] on button "Documentación" at bounding box center [146, 208] width 176 height 36
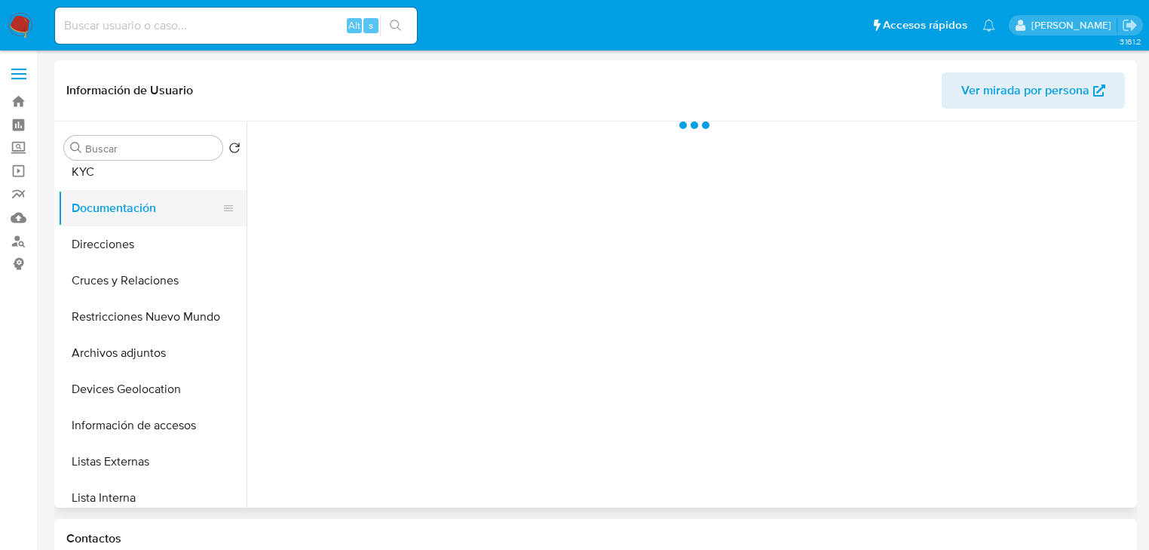
scroll to position [0, 0]
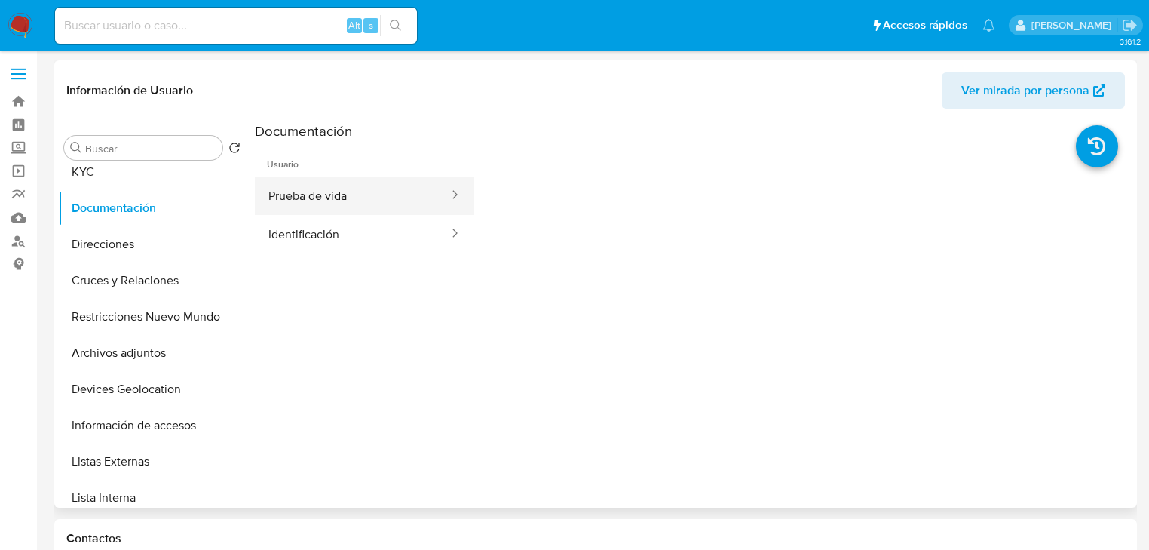
drag, startPoint x: 329, startPoint y: 216, endPoint x: 327, endPoint y: 201, distance: 15.2
click at [329, 216] on button "Identificación" at bounding box center [352, 234] width 195 height 38
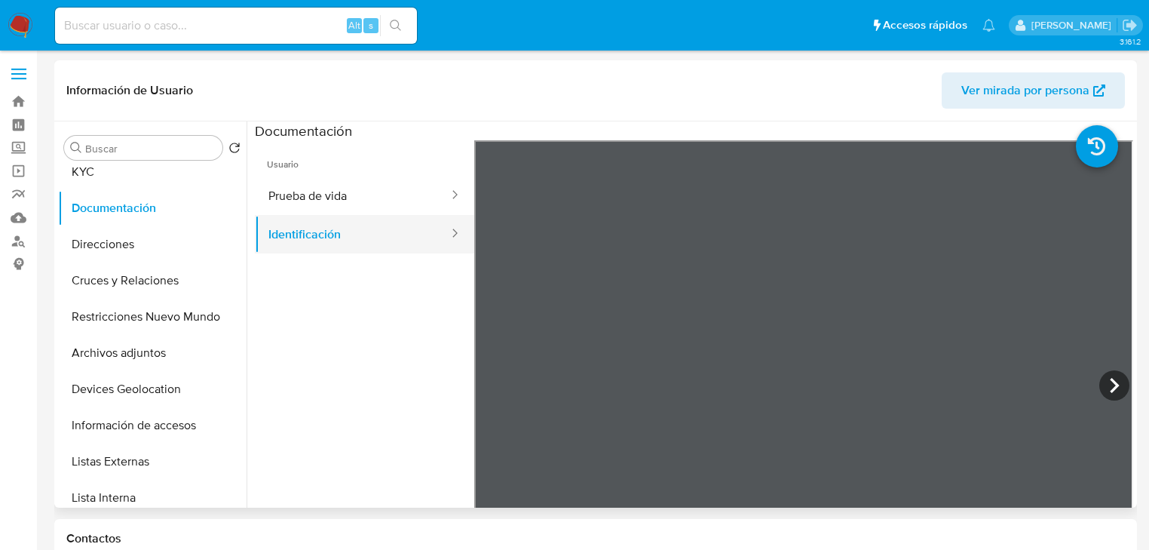
drag, startPoint x: 327, startPoint y: 198, endPoint x: 452, endPoint y: 217, distance: 125.8
click at [327, 197] on button "Prueba de vida" at bounding box center [352, 195] width 195 height 38
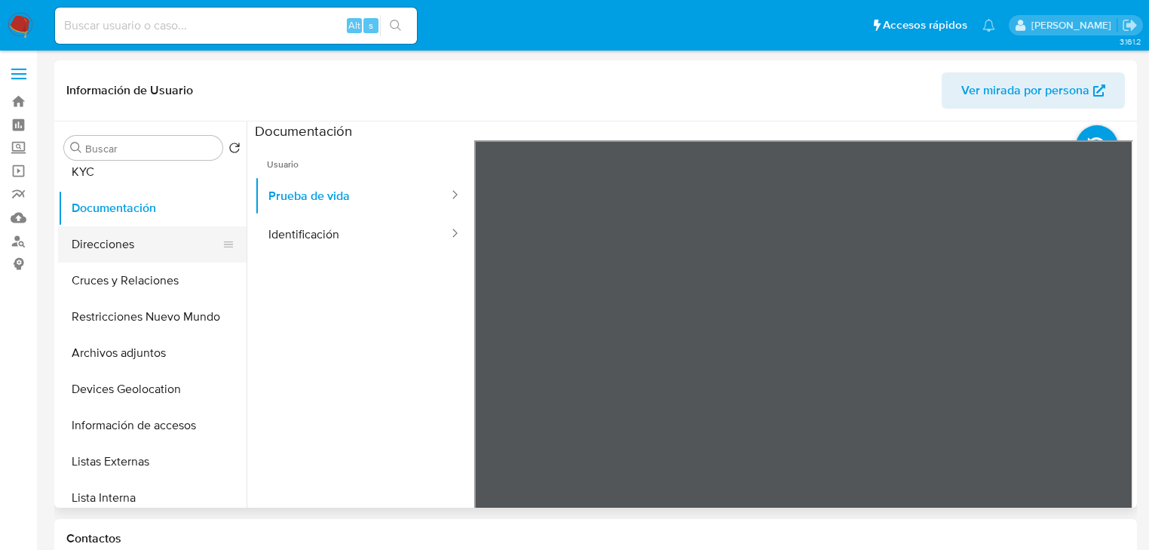
click at [82, 243] on button "Direcciones" at bounding box center [146, 244] width 176 height 36
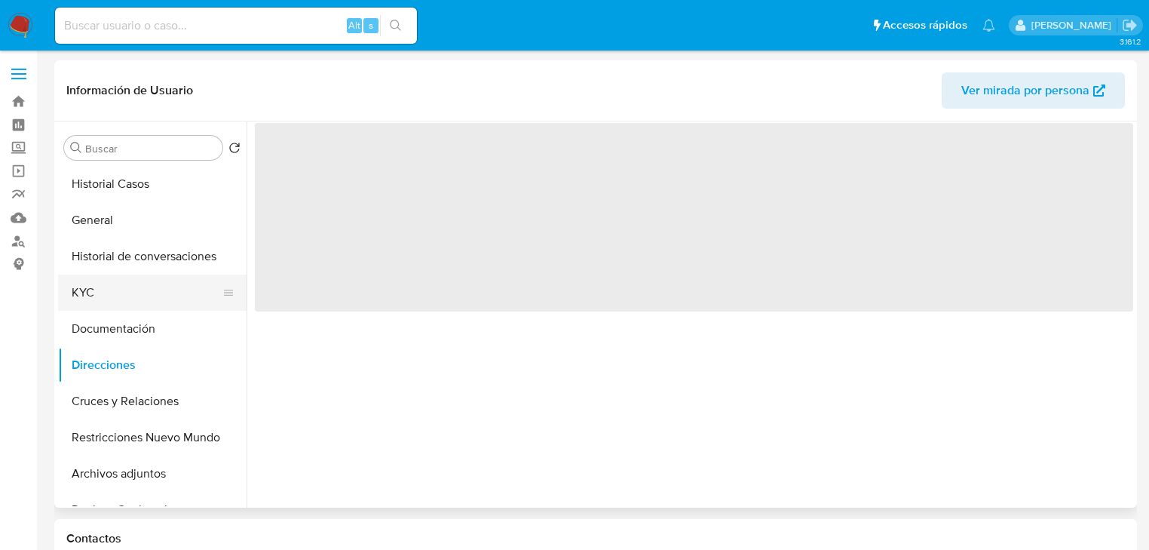
click at [87, 280] on button "KYC" at bounding box center [146, 292] width 176 height 36
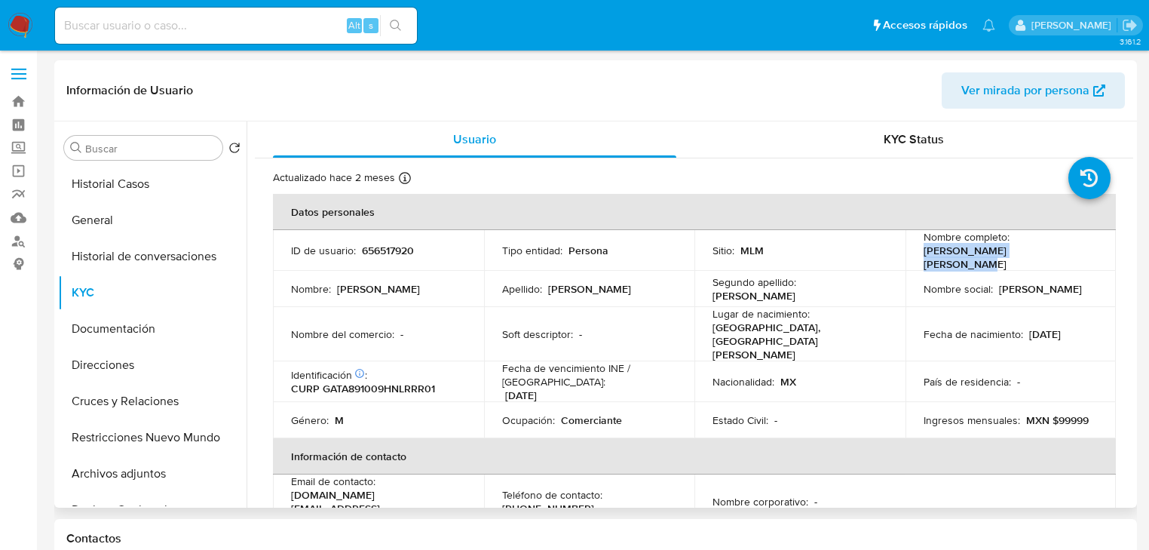
drag, startPoint x: 920, startPoint y: 256, endPoint x: 1066, endPoint y: 259, distance: 146.3
click at [1066, 259] on div "Nombre completo : Arturo Ramon Garza Torres" at bounding box center [1010, 250] width 175 height 41
copy p "Arturo Ramon Garza Torres"
click at [979, 409] on td "Ingresos mensuales : MXN $99999" at bounding box center [1010, 420] width 211 height 36
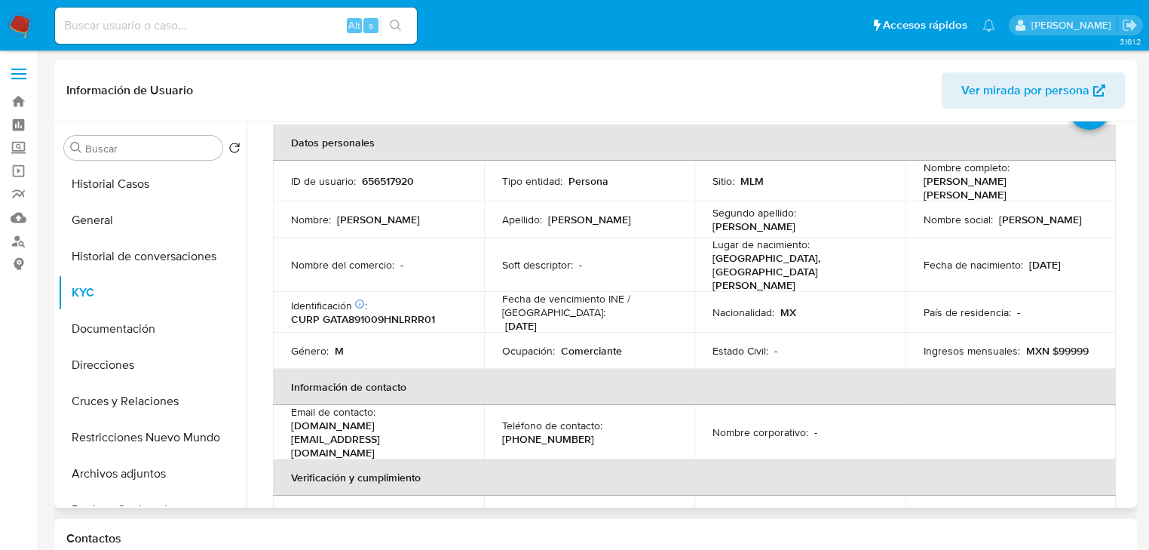
scroll to position [60, 0]
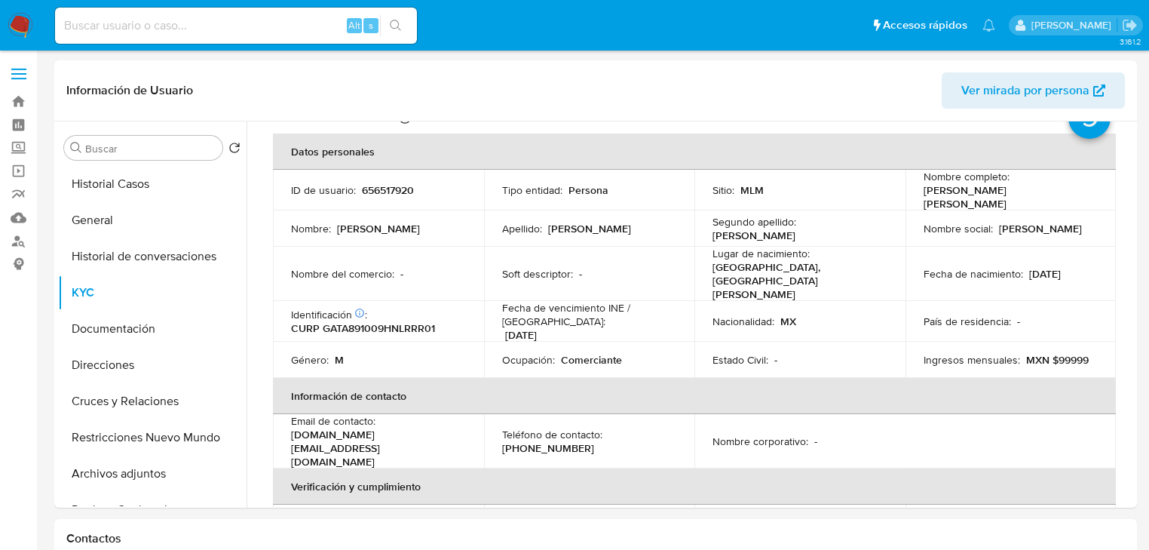
click at [18, 21] on img at bounding box center [21, 26] width 26 height 26
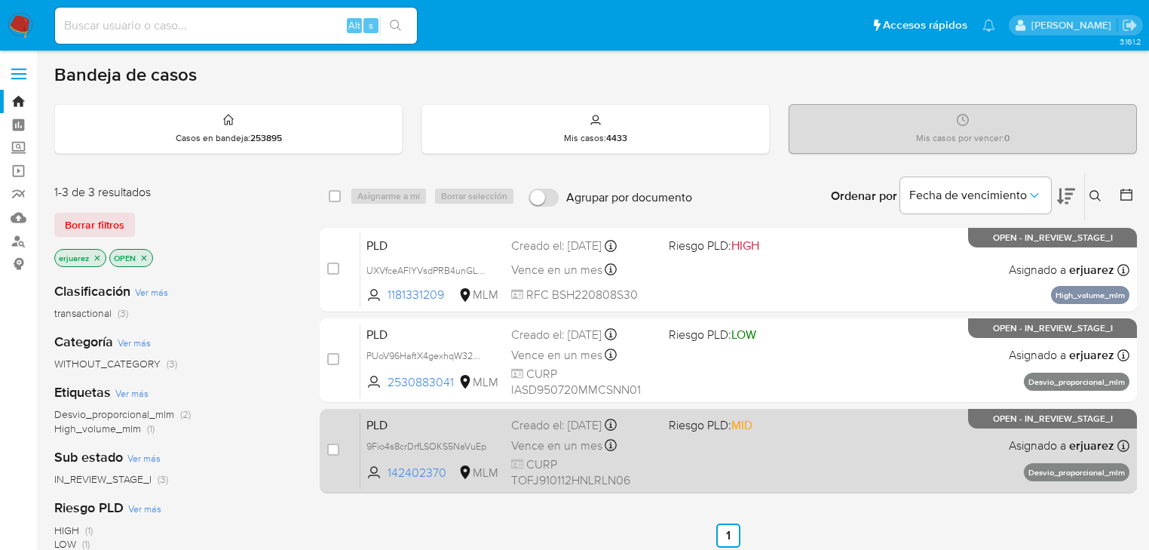
drag, startPoint x: 834, startPoint y: 295, endPoint x: 716, endPoint y: 491, distance: 229.6
click at [716, 491] on div "case-item-checkbox No es posible asignar el caso PLD UXVfceAFlYVsdPRB4unGL6FB 1…" at bounding box center [728, 360] width 817 height 265
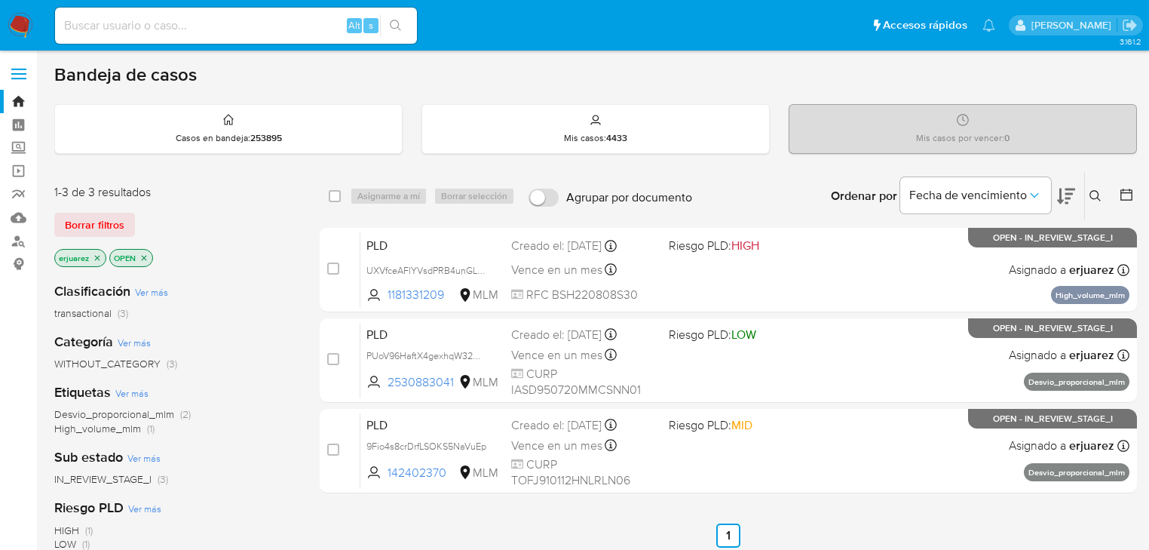
click at [610, 498] on div "select-all-cases-checkbox Asignarme a mí Borrar selección Agrupar por documento…" at bounding box center [728, 513] width 817 height 683
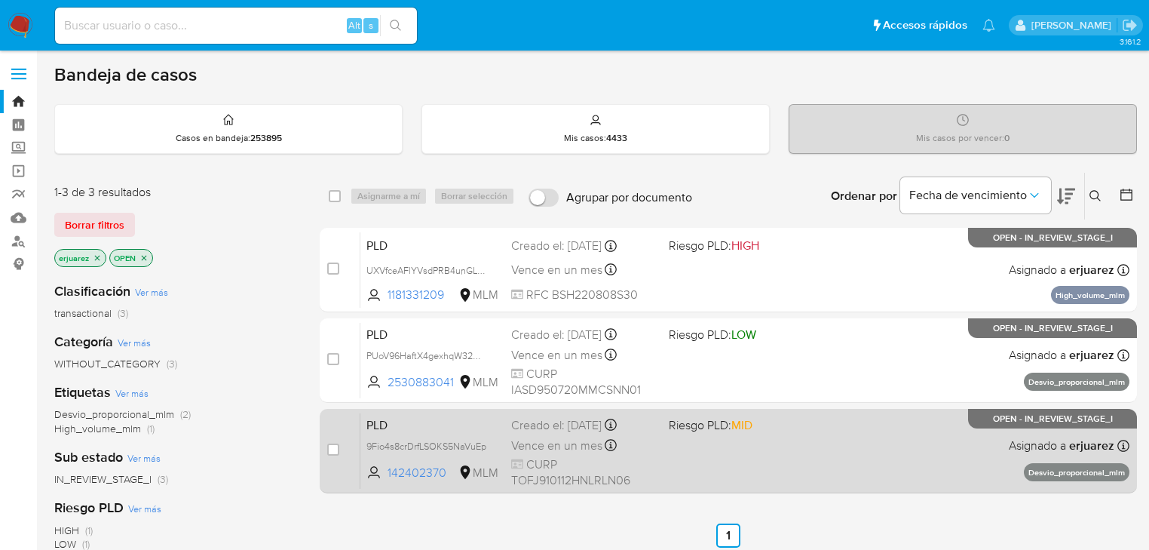
click at [666, 455] on div "PLD 9Fio4s8crDrfLSOKS5NaVuEp 142402370 MLM Riesgo PLD: MID Creado el: [DATE] Cr…" at bounding box center [744, 450] width 769 height 76
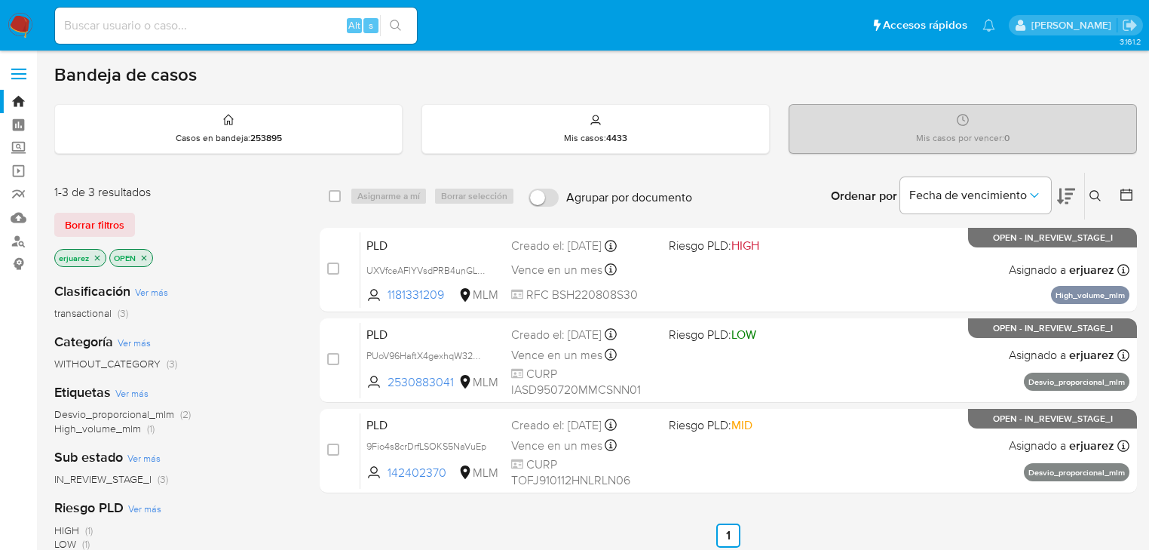
click at [740, 516] on div "select-all-cases-checkbox Asignarme a mí Borrar selección Agrupar por documento…" at bounding box center [728, 513] width 817 height 683
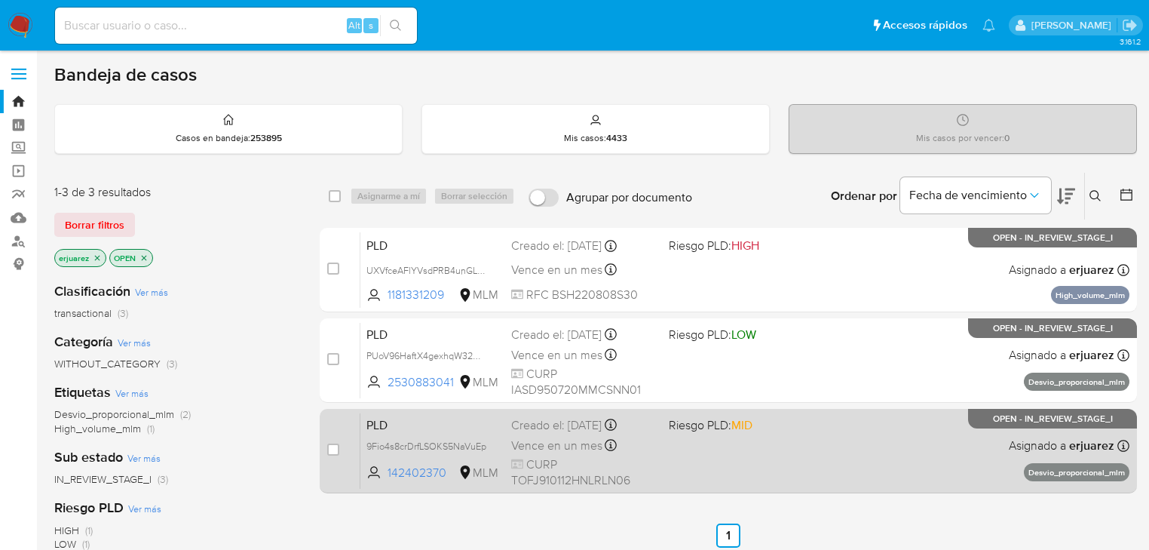
click at [603, 439] on div "Vence en un mes Vence el [DATE] 02:11:23" at bounding box center [583, 445] width 145 height 20
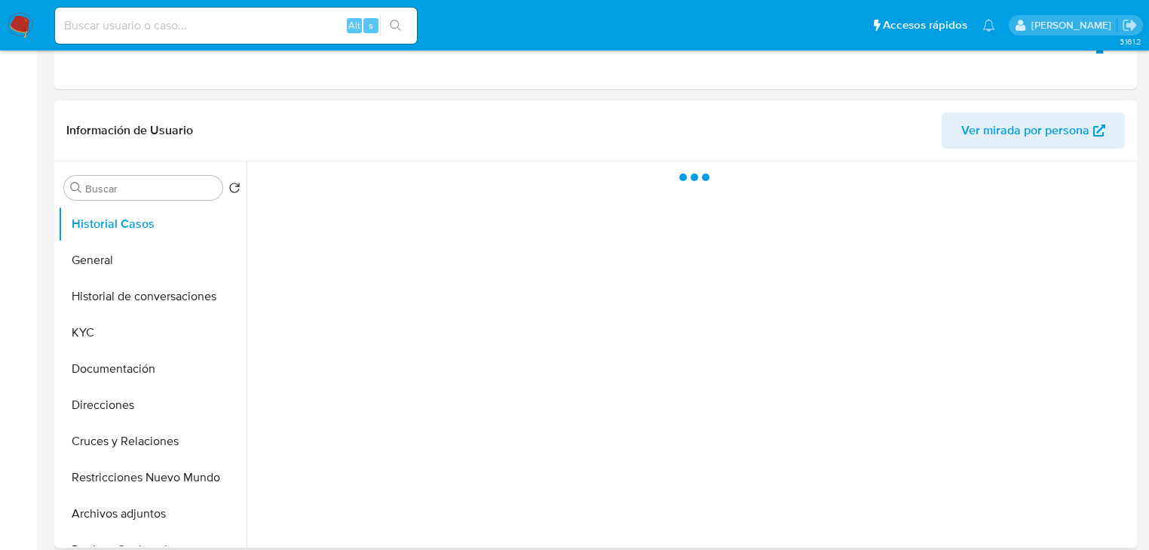
scroll to position [302, 0]
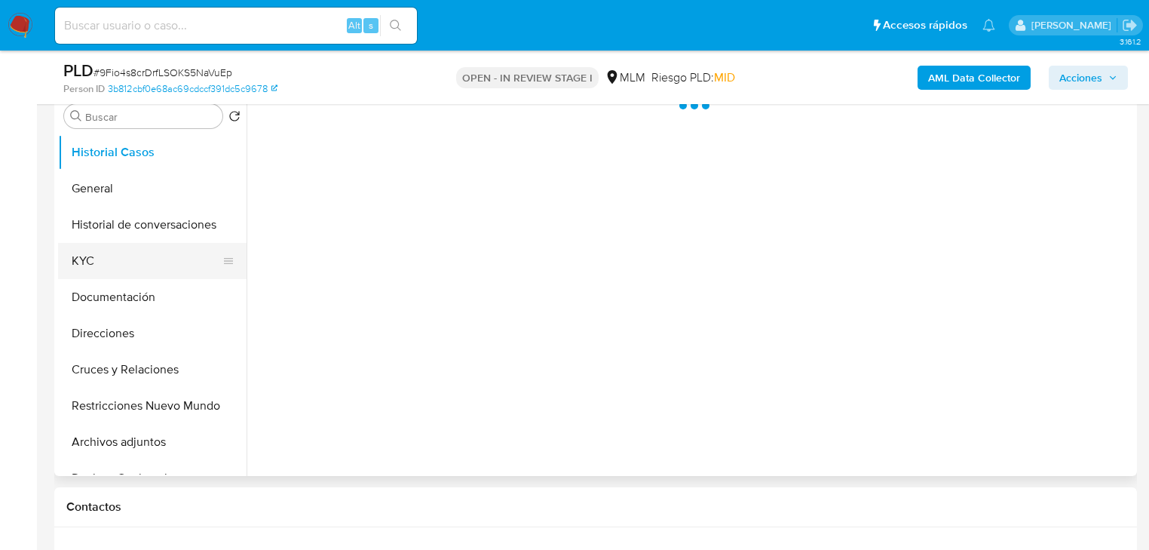
select select "10"
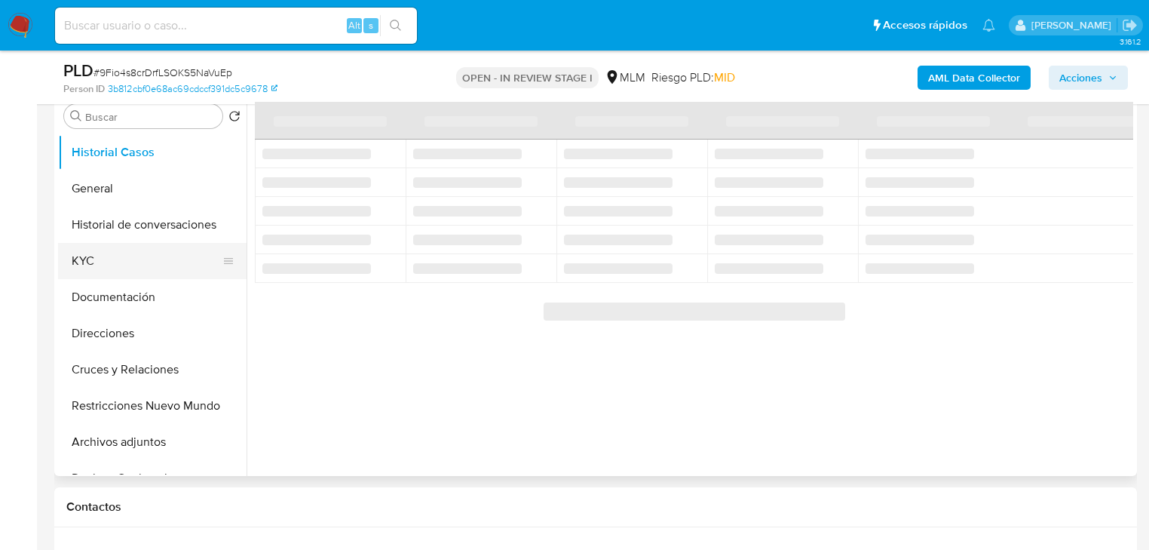
click at [112, 265] on button "KYC" at bounding box center [146, 261] width 176 height 36
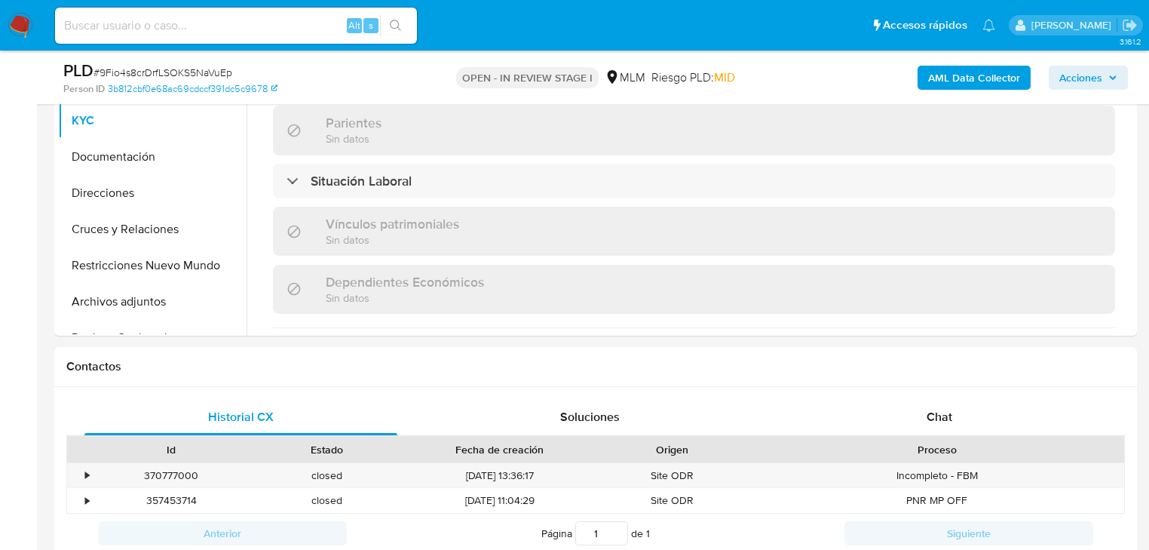
scroll to position [663, 0]
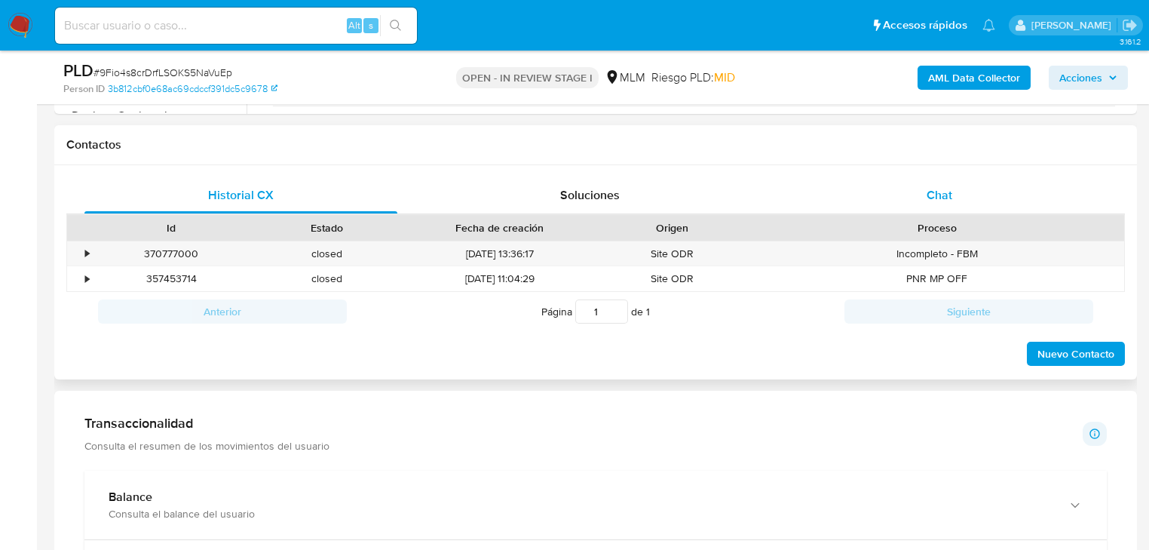
click at [934, 181] on div "Chat" at bounding box center [939, 195] width 313 height 36
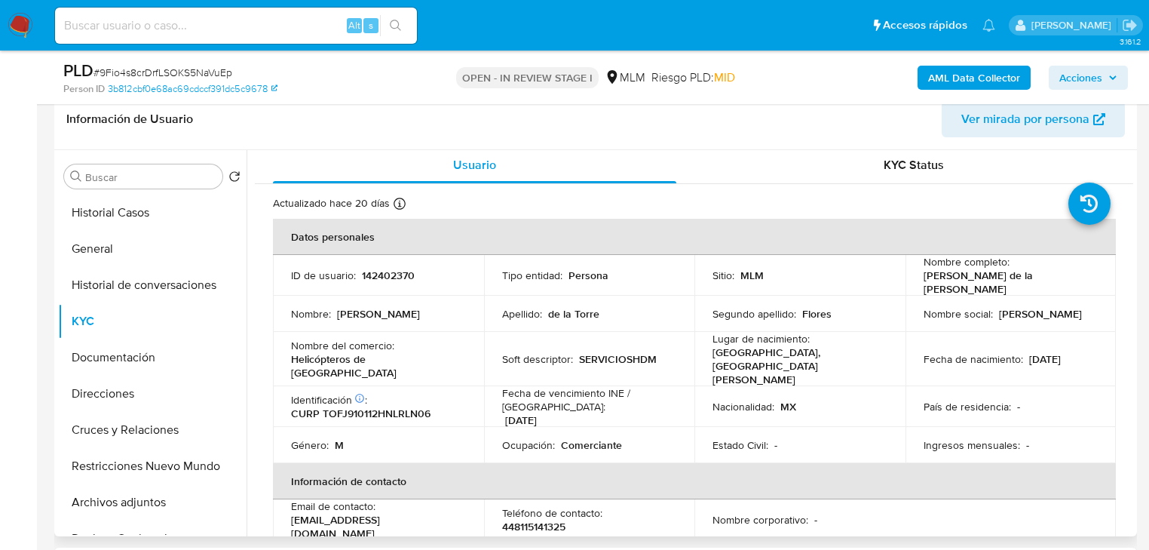
scroll to position [0, 0]
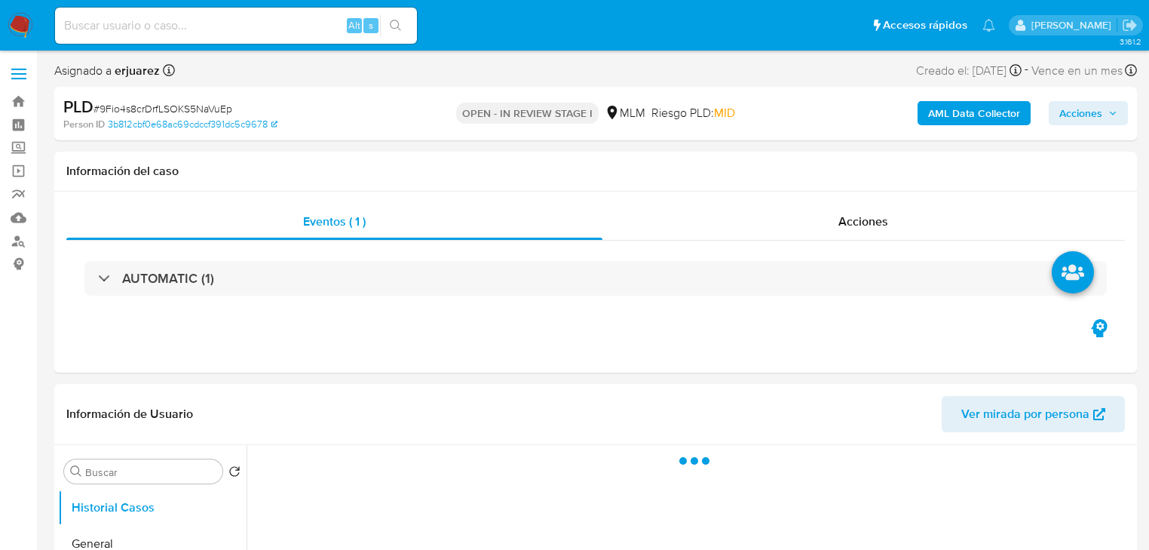
select select "10"
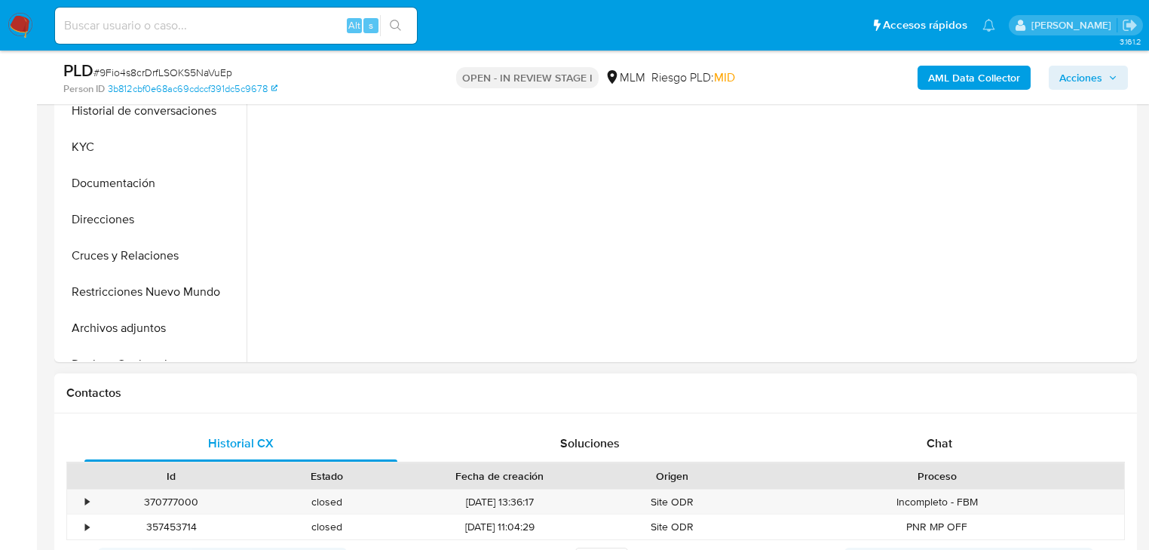
scroll to position [603, 0]
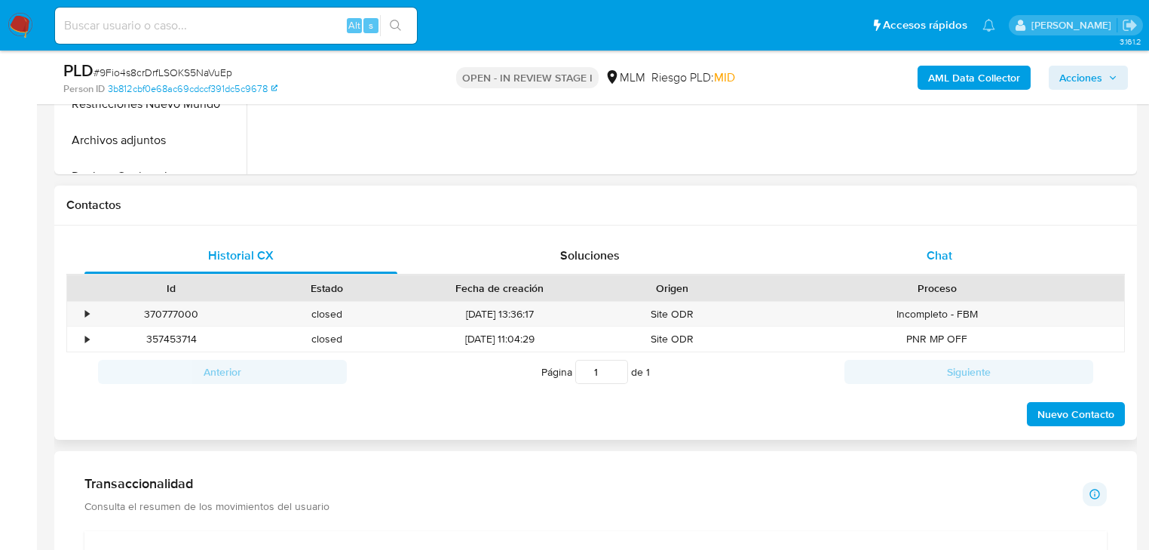
click at [944, 262] on span "Chat" at bounding box center [939, 254] width 26 height 17
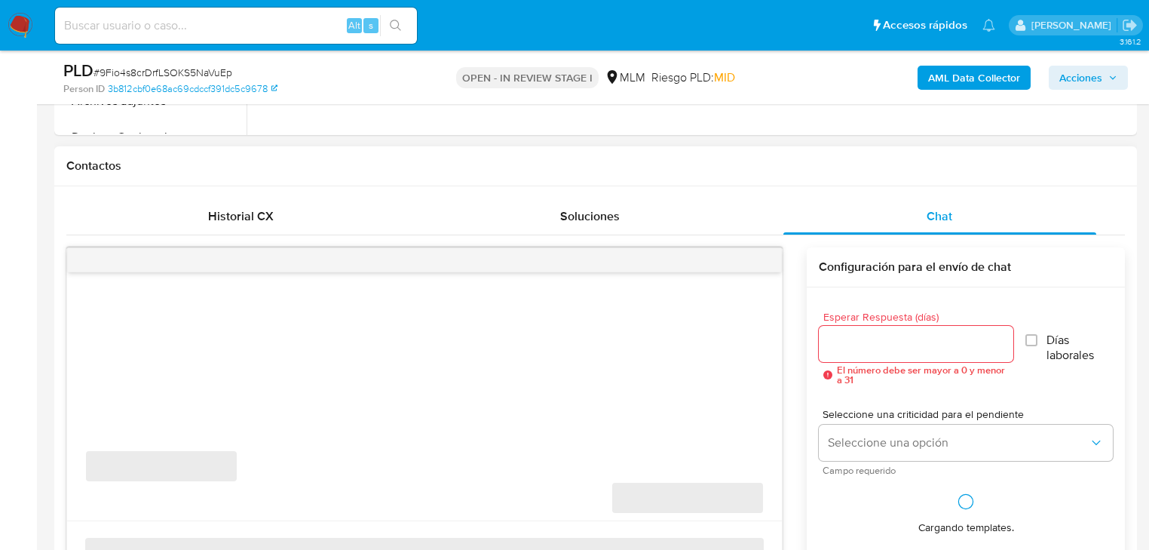
scroll to position [663, 0]
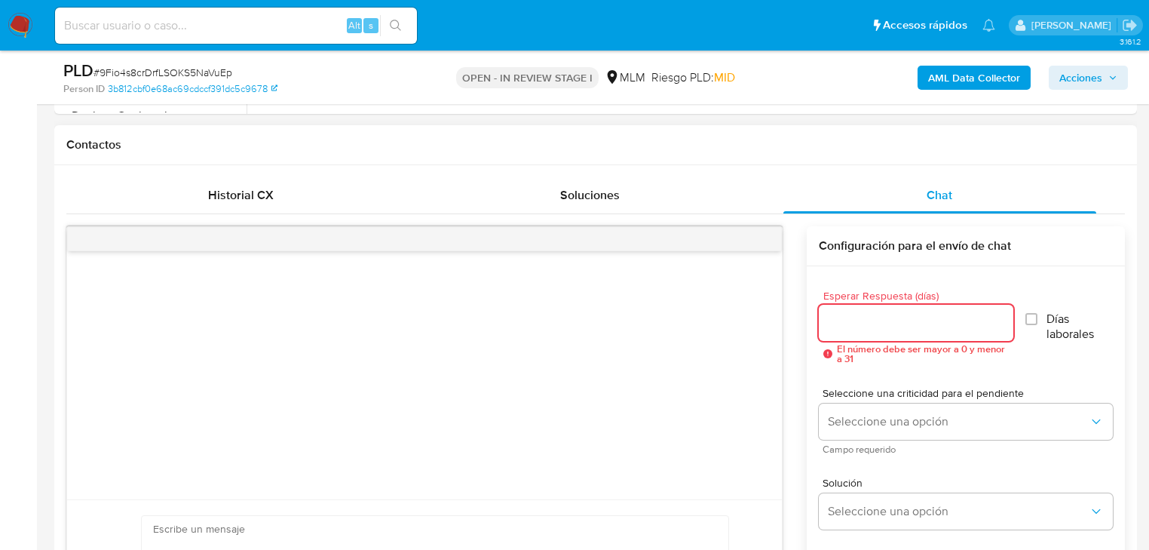
drag, startPoint x: 856, startPoint y: 319, endPoint x: 859, endPoint y: 333, distance: 14.6
click at [856, 320] on input "Esperar Respuesta (días)" at bounding box center [916, 323] width 194 height 20
type input "5"
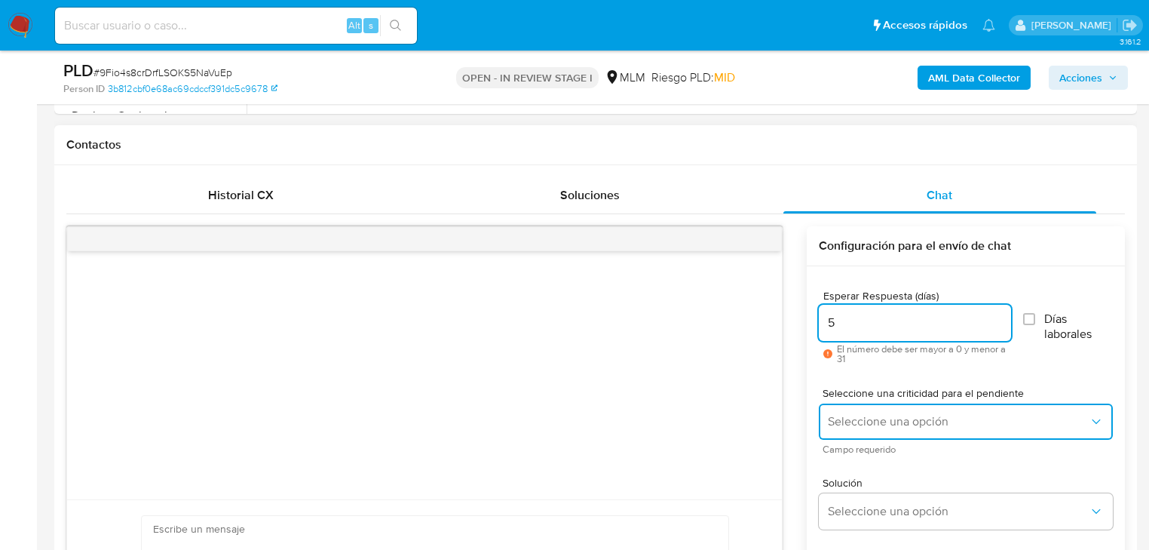
click at [848, 426] on span "Seleccione una opción" at bounding box center [958, 421] width 261 height 15
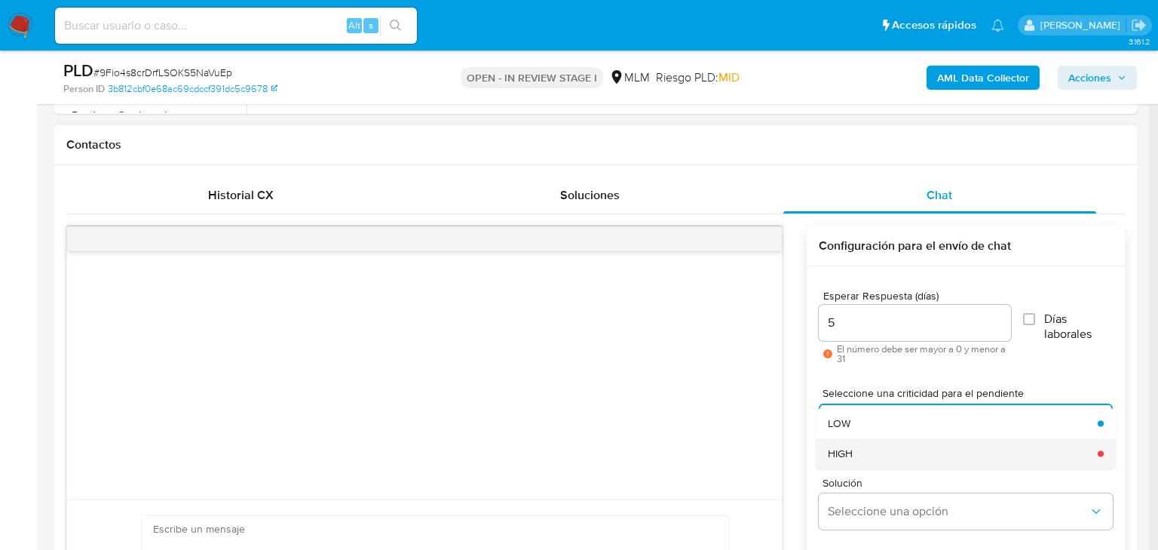
click at [863, 455] on div "HIGH" at bounding box center [958, 453] width 261 height 30
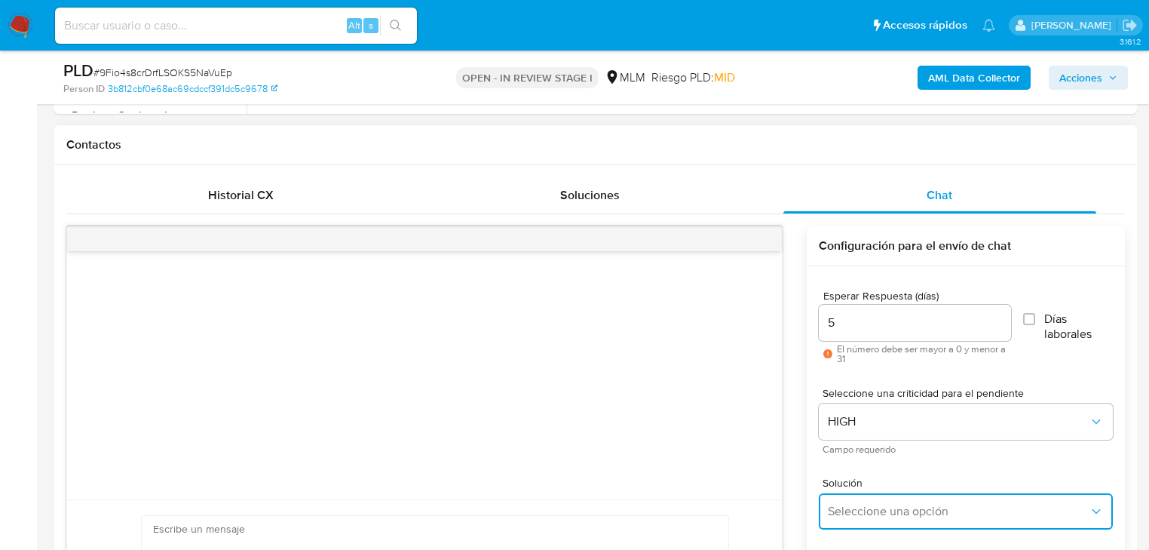
click at [878, 512] on span "Seleccione una opción" at bounding box center [958, 511] width 261 height 15
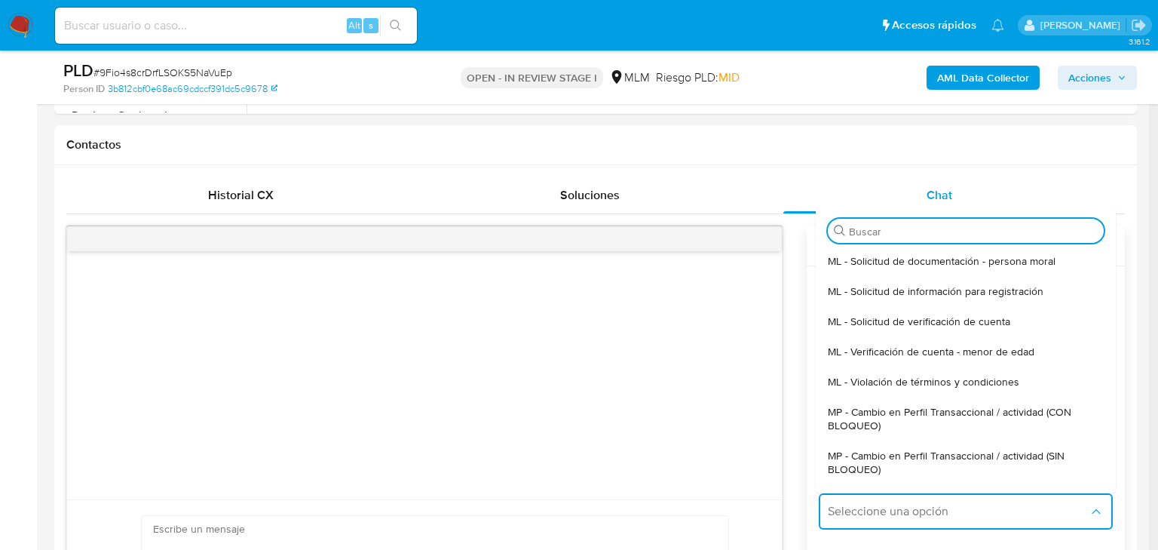
click at [945, 454] on span "MP - Cambio en Perfil Transaccional / actividad (SIN BLOQUEO)" at bounding box center [961, 462] width 267 height 27
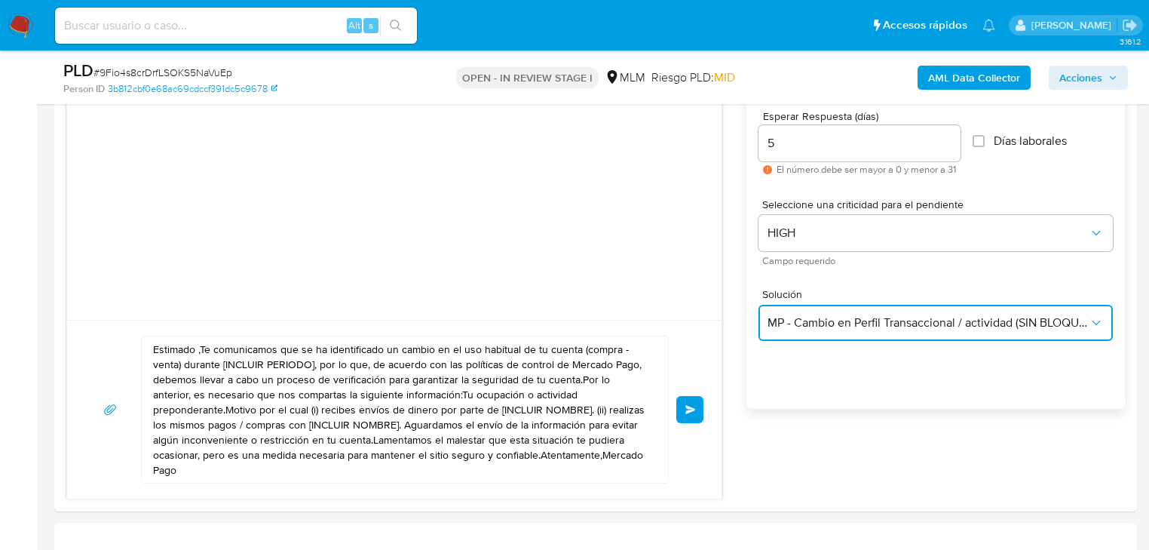
scroll to position [844, 0]
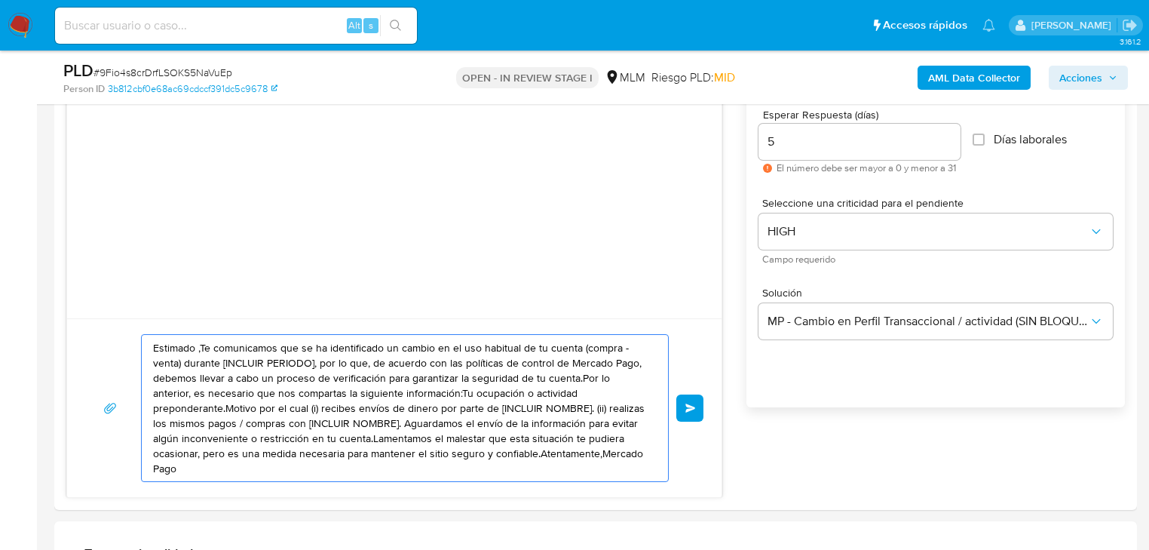
drag, startPoint x: 576, startPoint y: 460, endPoint x: -84, endPoint y: 228, distance: 699.2
paste textarea "Juan Carlos se ha identificado un cambio en el uso habitual de tu cuenta para g…"
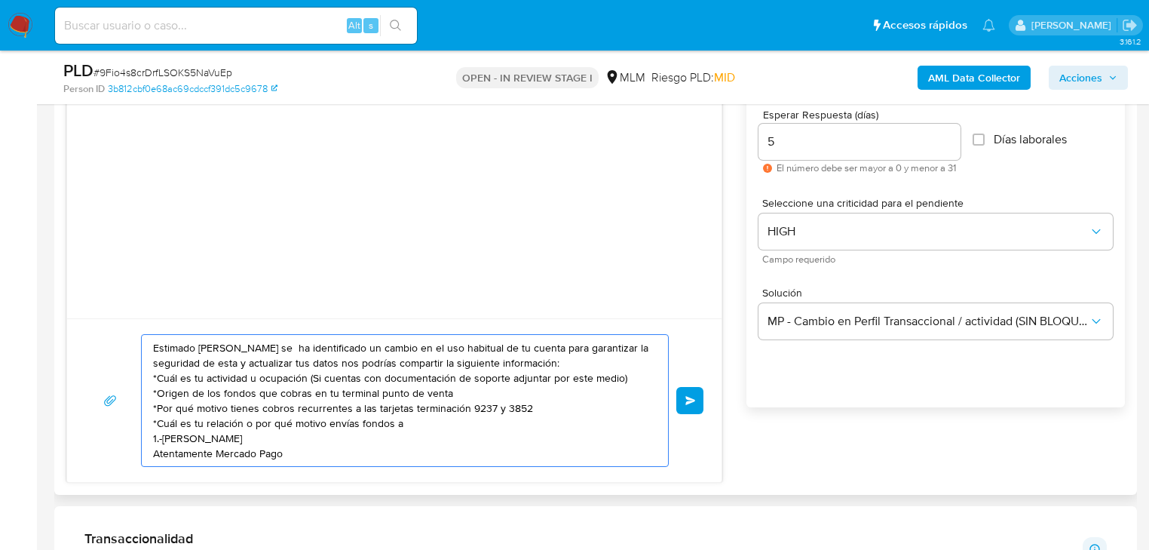
drag, startPoint x: 309, startPoint y: 449, endPoint x: 144, endPoint y: 336, distance: 200.1
click at [144, 336] on div "Estimado Juan Carlos se ha identificado un cambio en el uso habitual de tu cuen…" at bounding box center [401, 400] width 519 height 131
type textarea "Estimado Juan Carlos se ha identificado un cambio en el uso habitual de tu cuen…"
click at [684, 395] on button "Enviar" at bounding box center [689, 400] width 27 height 27
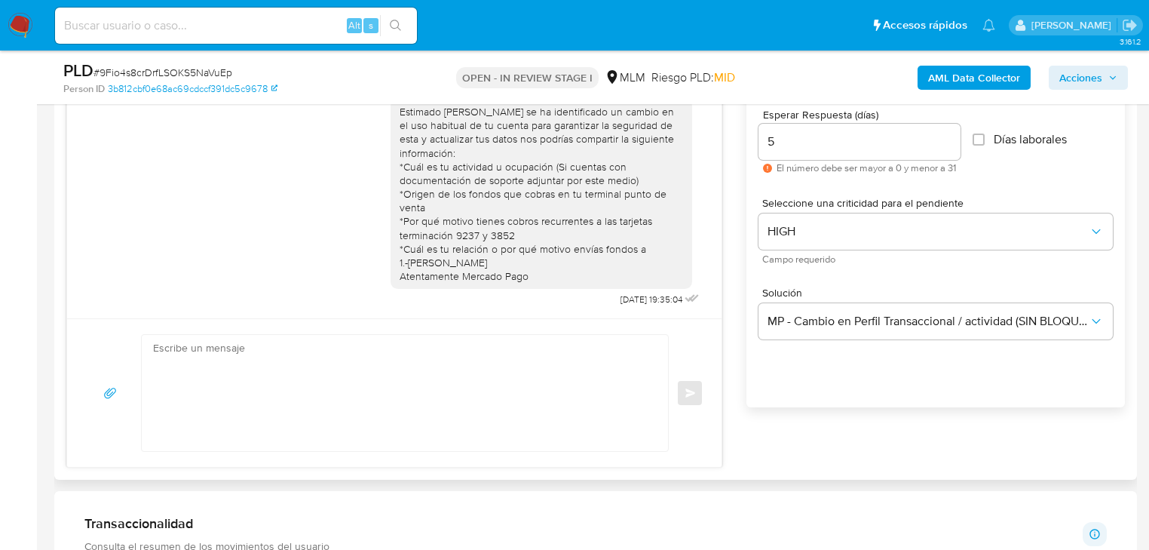
click at [684, 398] on div "Enviar" at bounding box center [394, 393] width 618 height 118
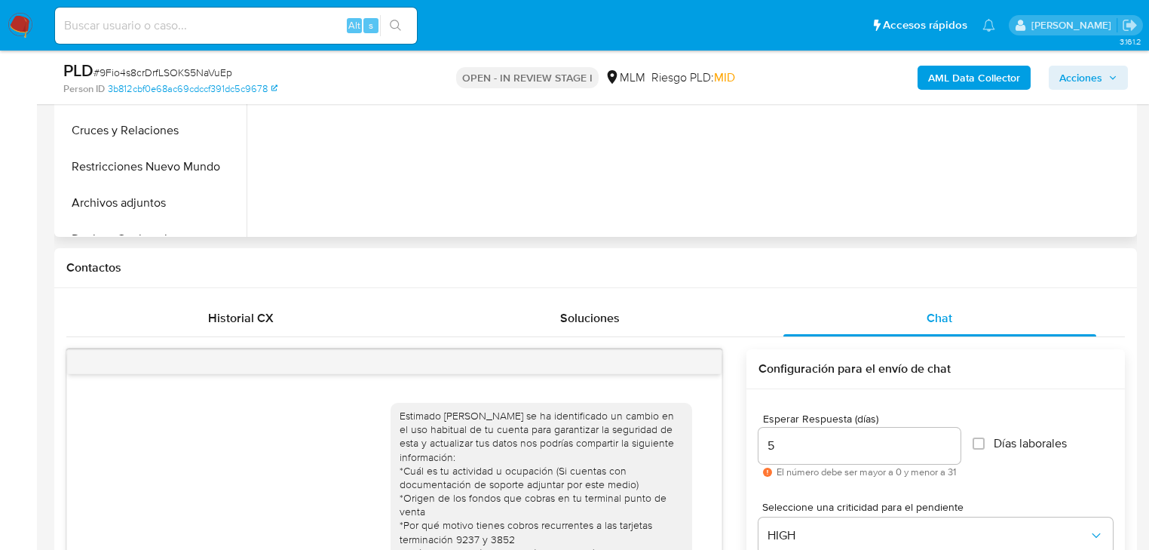
scroll to position [422, 0]
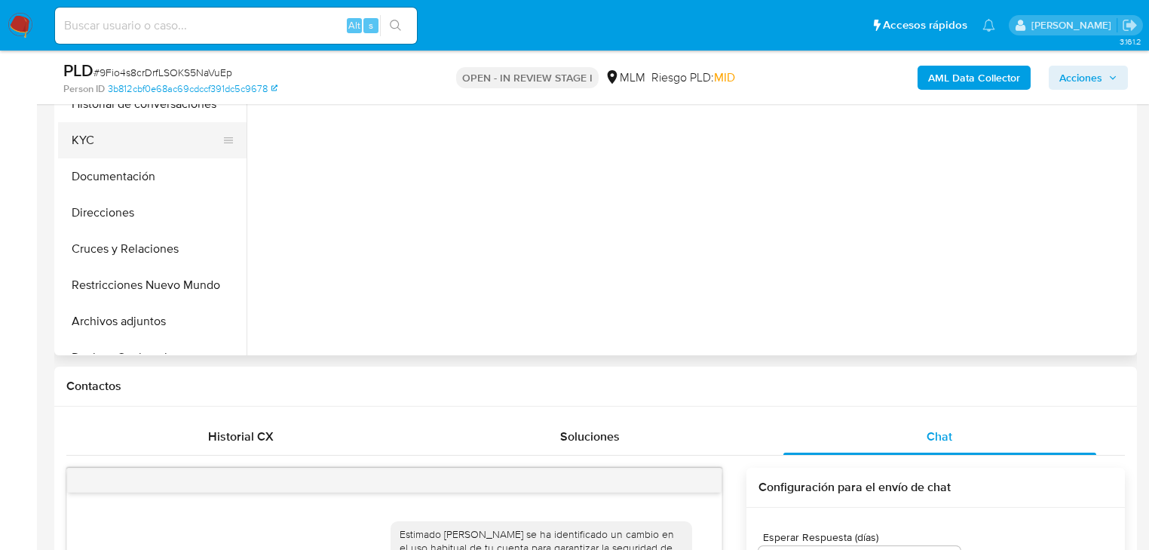
drag, startPoint x: 89, startPoint y: 146, endPoint x: 73, endPoint y: 145, distance: 15.9
click at [88, 146] on button "KYC" at bounding box center [146, 140] width 176 height 36
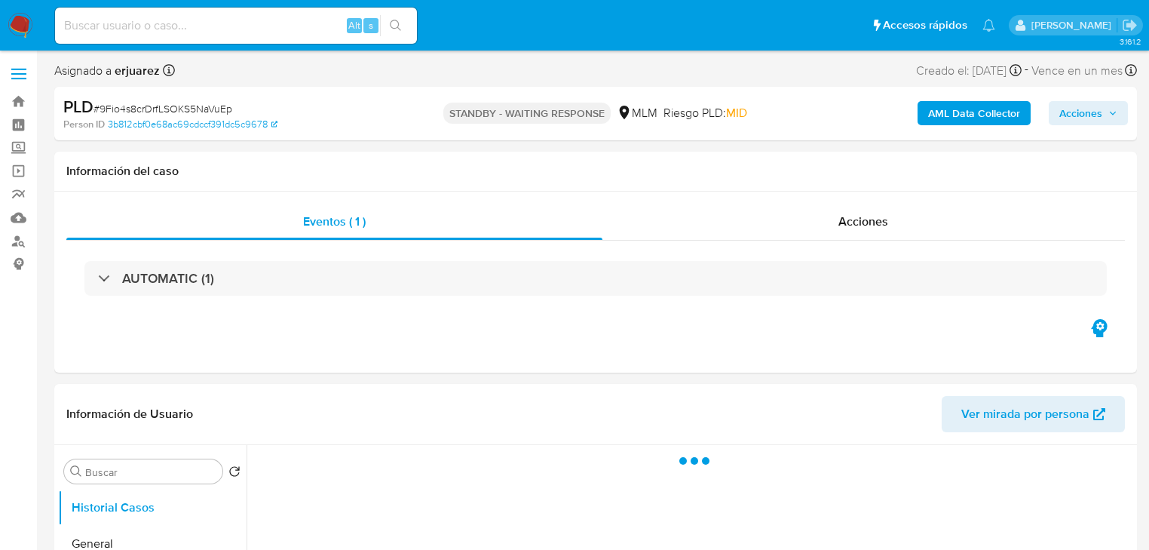
select select "10"
